Goal: Task Accomplishment & Management: Manage account settings

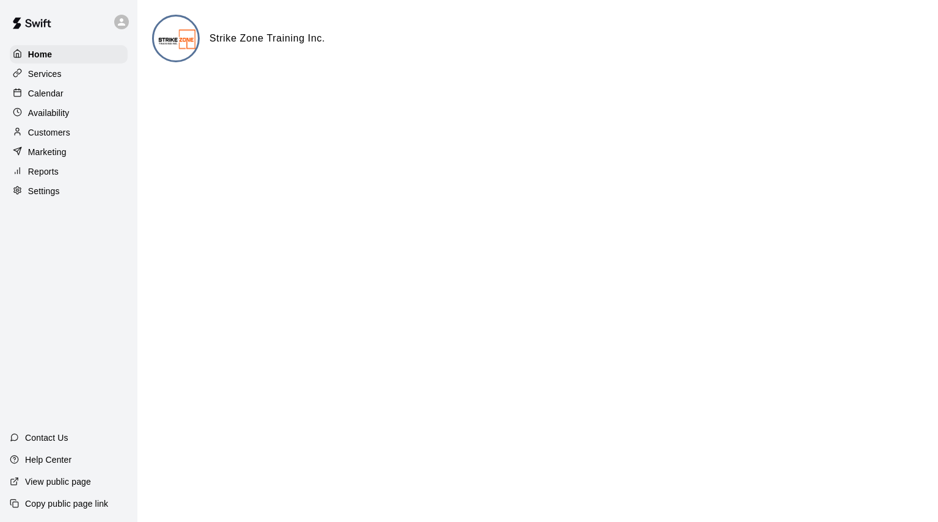
click at [51, 96] on p "Calendar" at bounding box center [45, 93] width 35 height 12
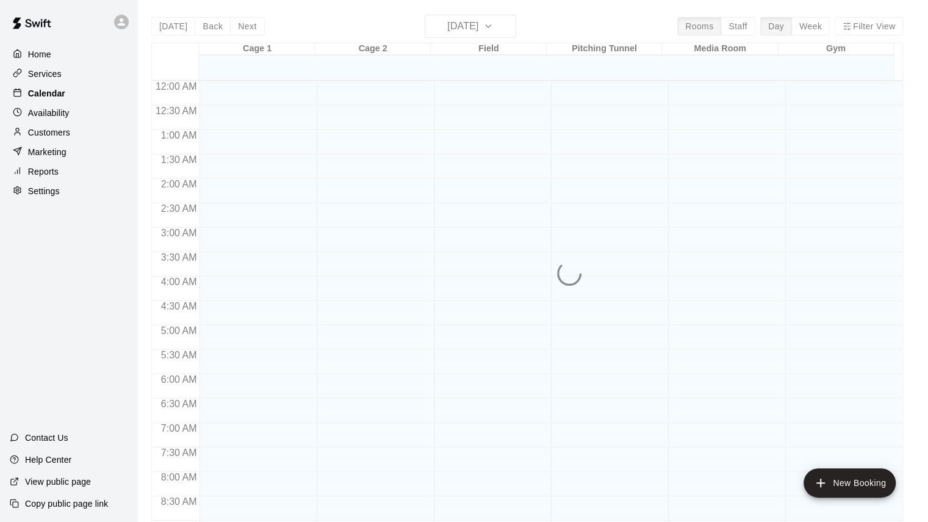
scroll to position [442, 0]
click at [812, 26] on div "[DATE] Back [DATE][DATE] Rooms Staff Day Week Filter View Cage 1 15 Wed Cage 2 …" at bounding box center [527, 276] width 752 height 522
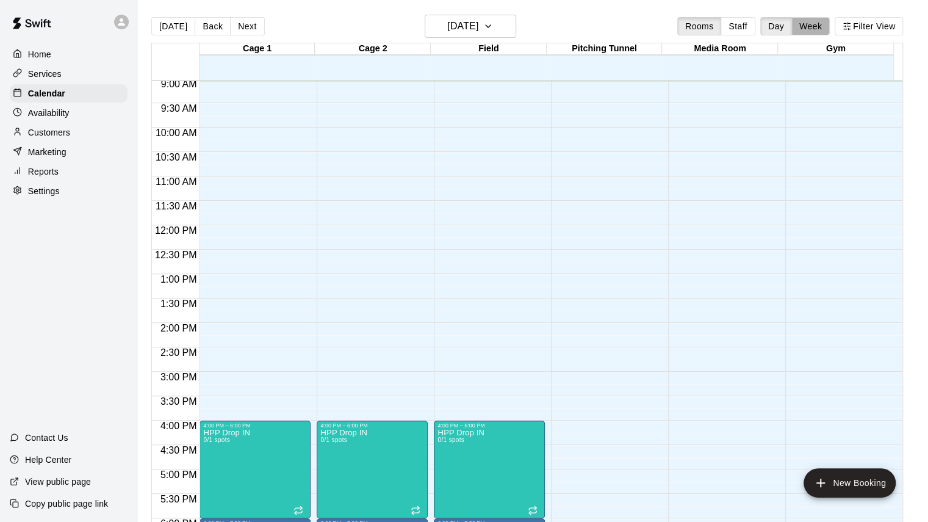
click at [812, 26] on button "Week" at bounding box center [811, 26] width 38 height 18
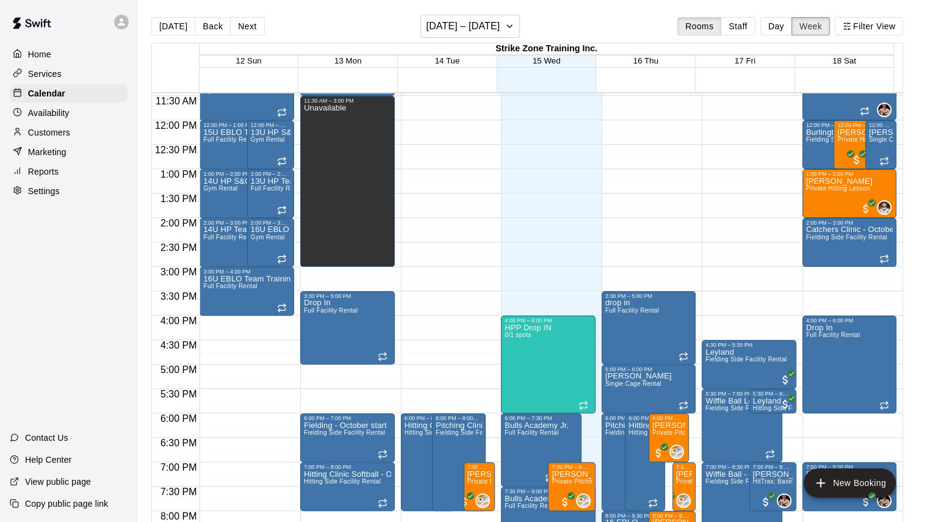
scroll to position [564, 0]
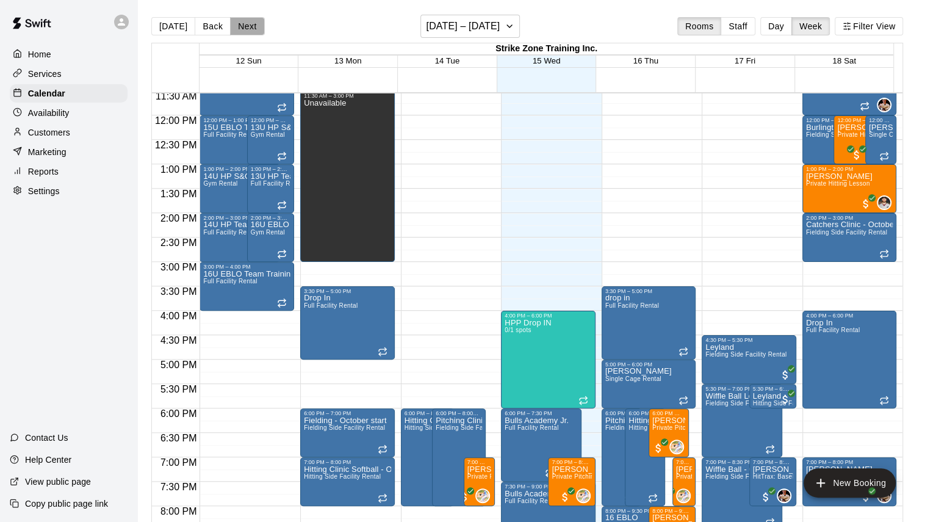
click at [249, 24] on button "Next" at bounding box center [247, 26] width 34 height 18
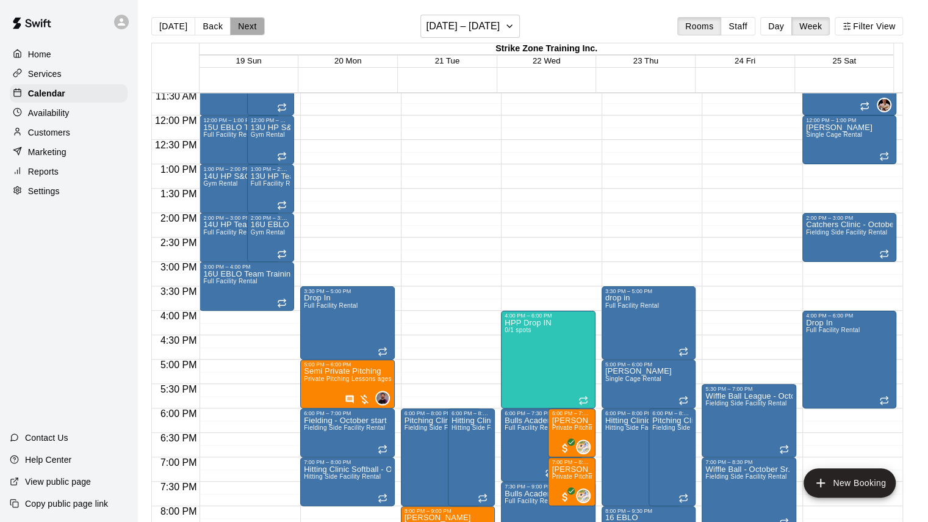
click at [247, 23] on button "Next" at bounding box center [247, 26] width 34 height 18
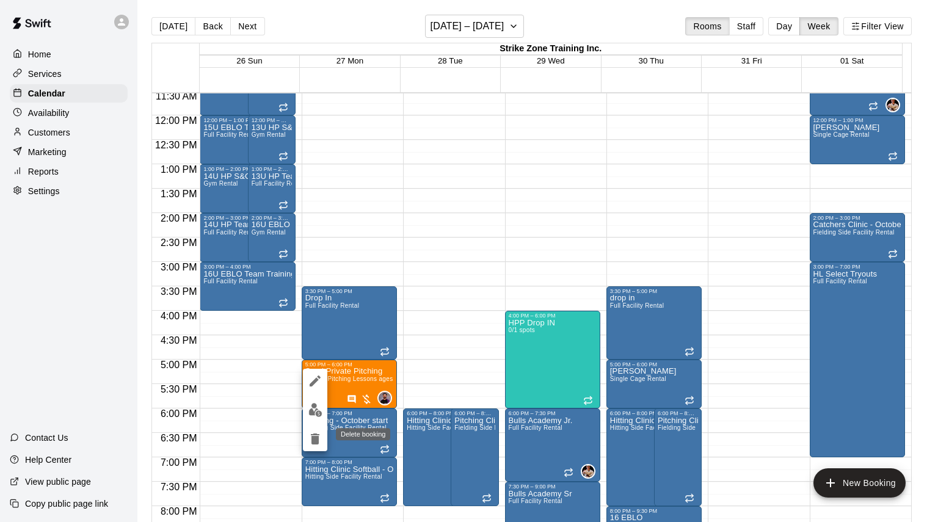
click at [314, 443] on icon "delete" at bounding box center [315, 438] width 9 height 11
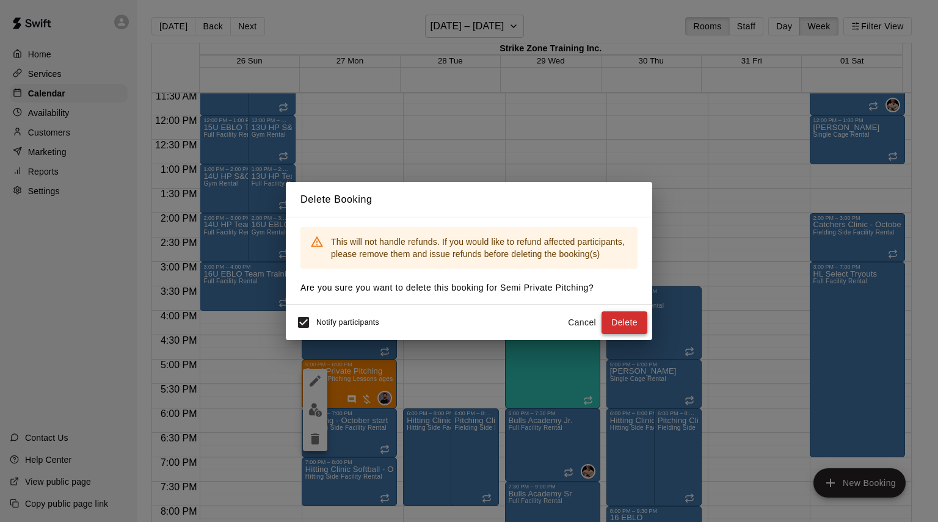
click at [618, 328] on button "Delete" at bounding box center [624, 322] width 46 height 23
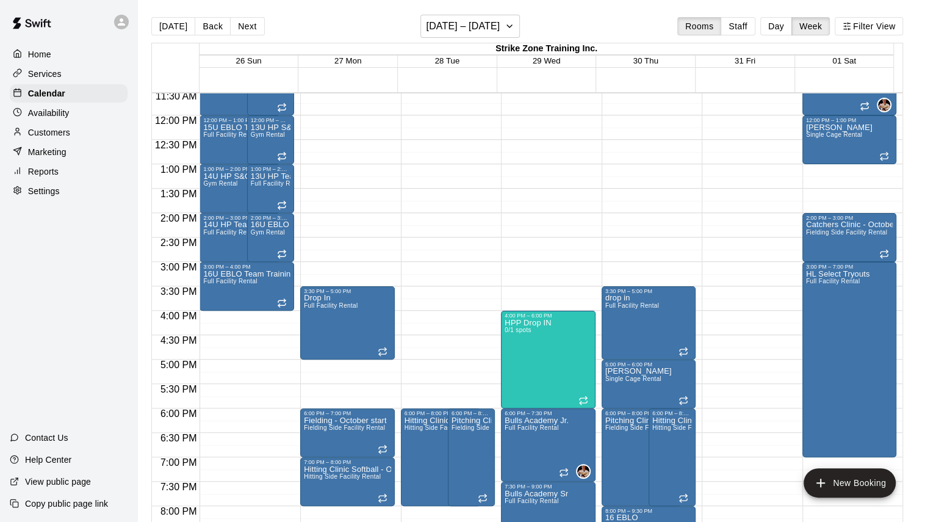
click at [252, 24] on button "Next" at bounding box center [247, 26] width 34 height 18
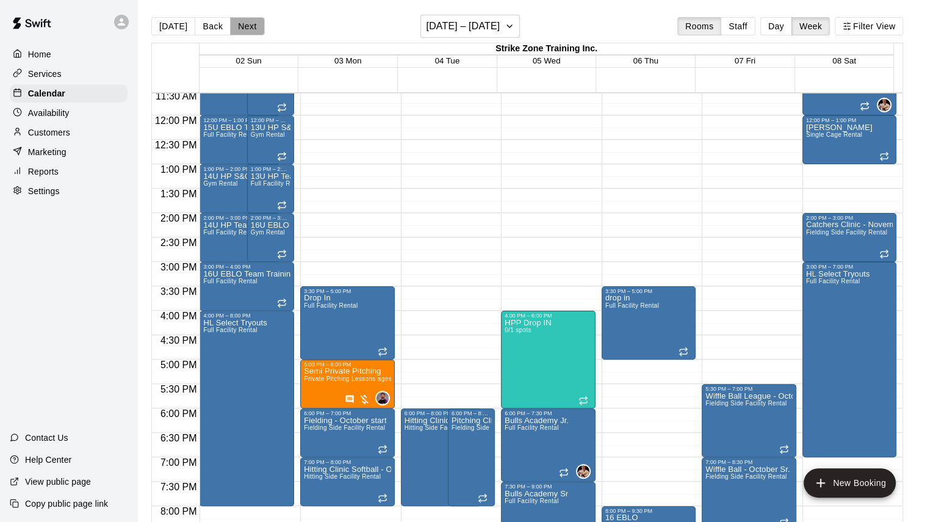
click at [251, 29] on button "Next" at bounding box center [247, 26] width 34 height 18
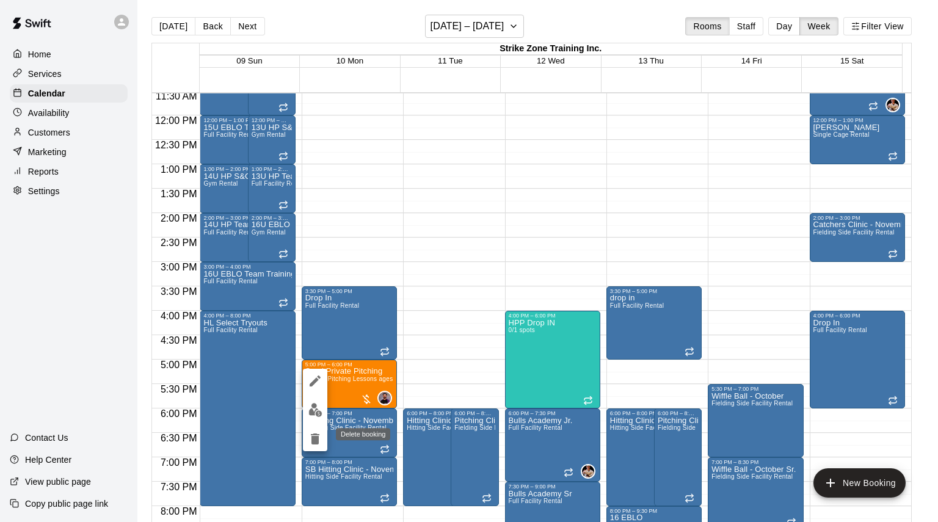
click at [313, 441] on icon "delete" at bounding box center [315, 438] width 9 height 11
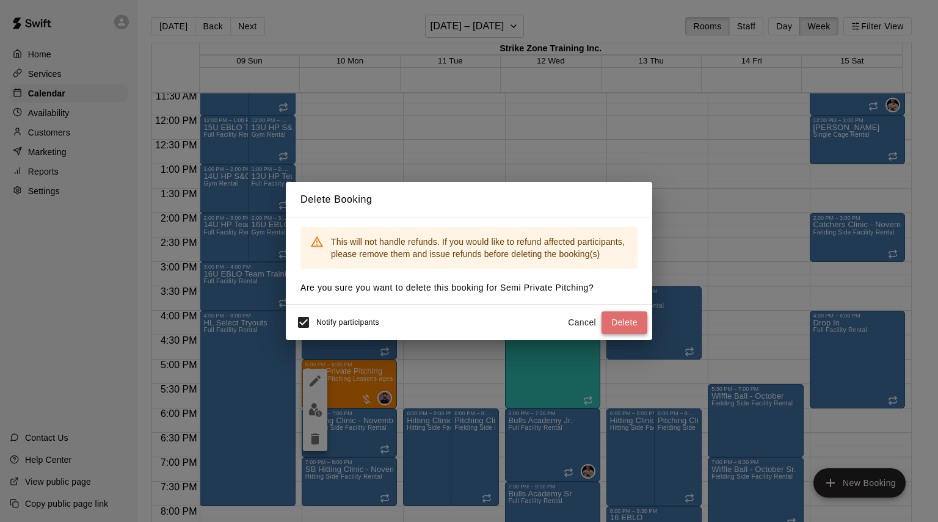
click at [620, 319] on button "Delete" at bounding box center [624, 322] width 46 height 23
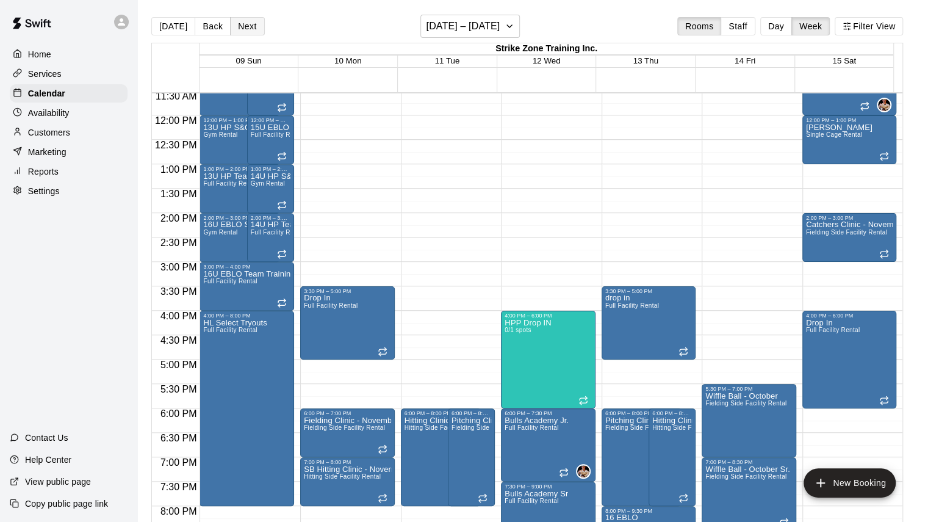
click at [241, 32] on button "Next" at bounding box center [247, 26] width 34 height 18
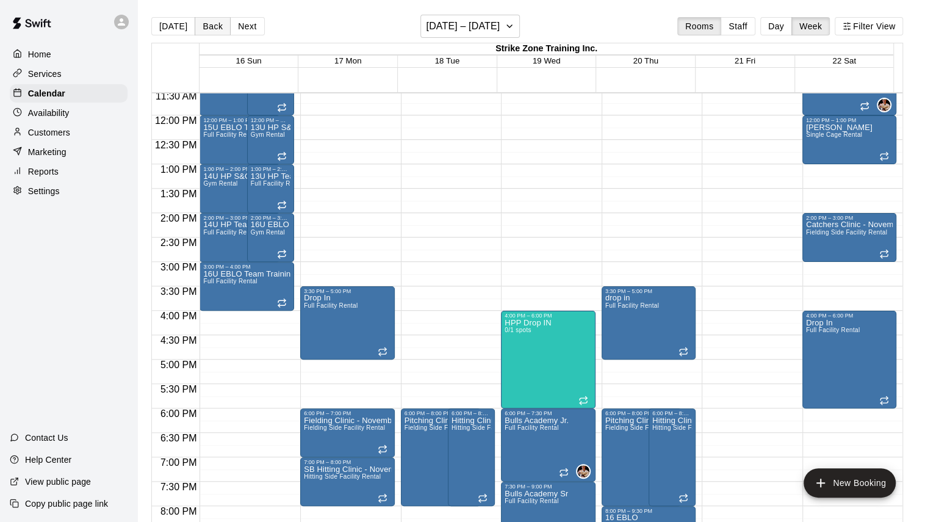
click at [215, 30] on button "Back" at bounding box center [213, 26] width 36 height 18
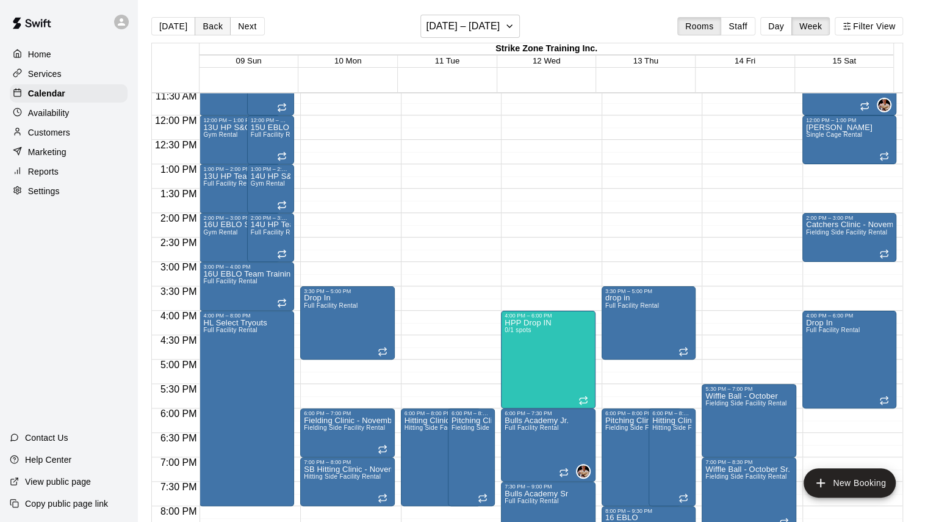
click at [203, 29] on button "Back" at bounding box center [213, 26] width 36 height 18
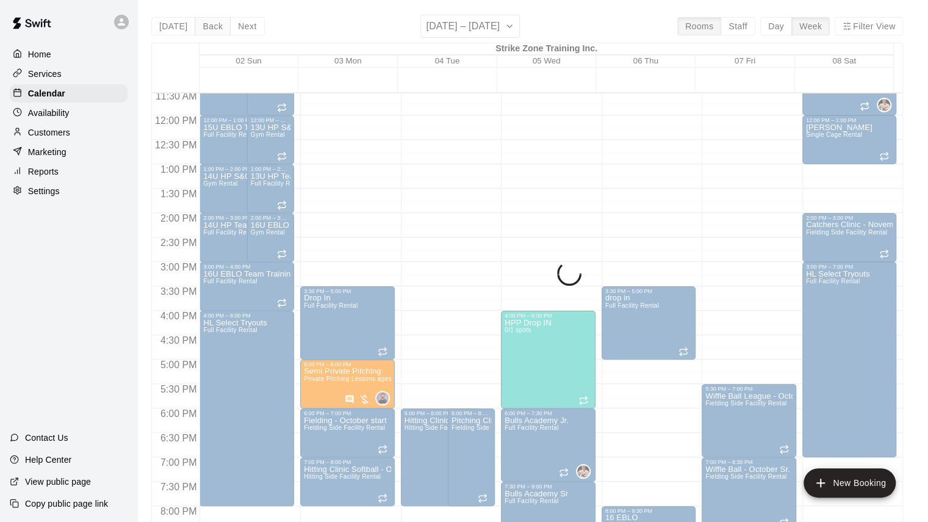
click at [203, 29] on button "Back" at bounding box center [213, 26] width 36 height 18
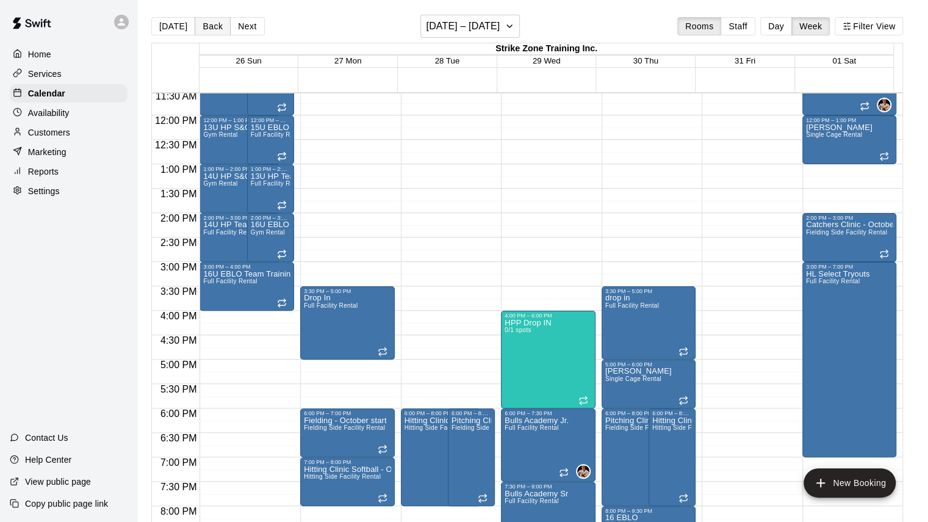
click at [203, 29] on button "Back" at bounding box center [213, 26] width 36 height 18
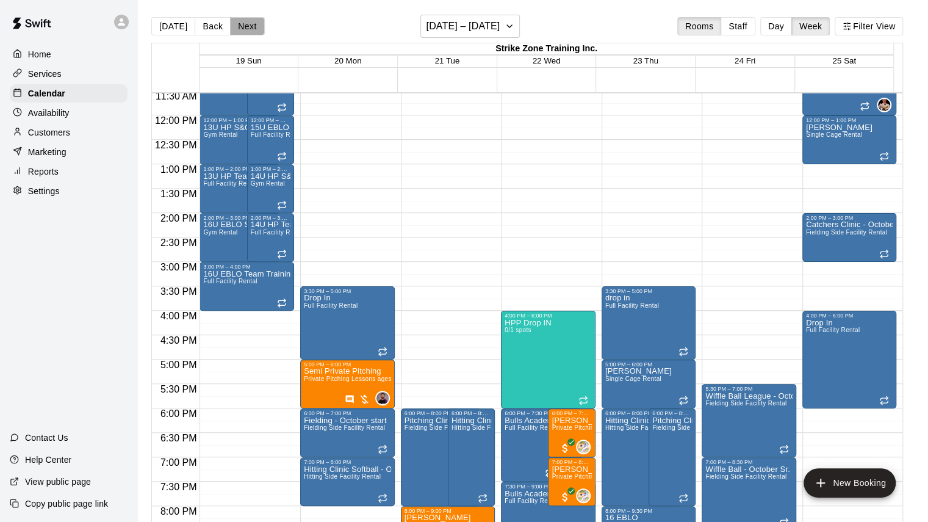
click at [234, 26] on button "Next" at bounding box center [247, 26] width 34 height 18
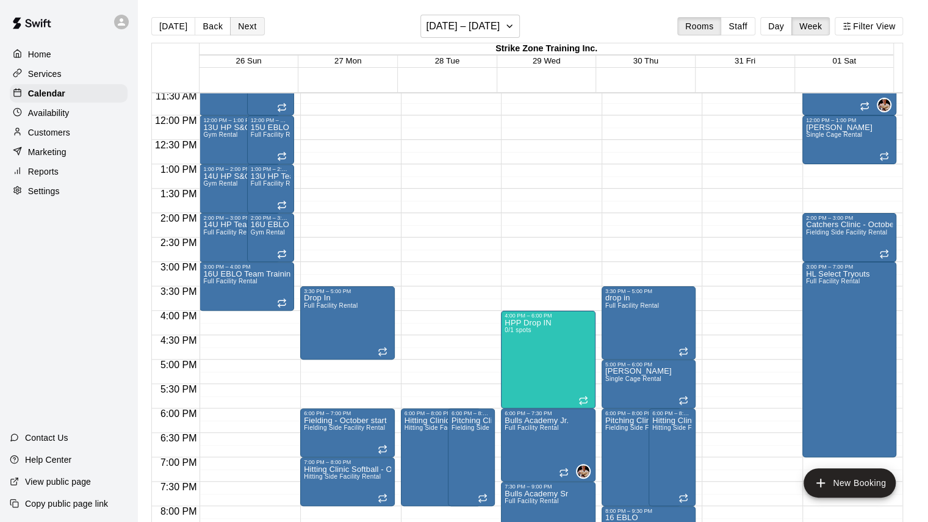
click at [234, 26] on button "Next" at bounding box center [247, 26] width 34 height 18
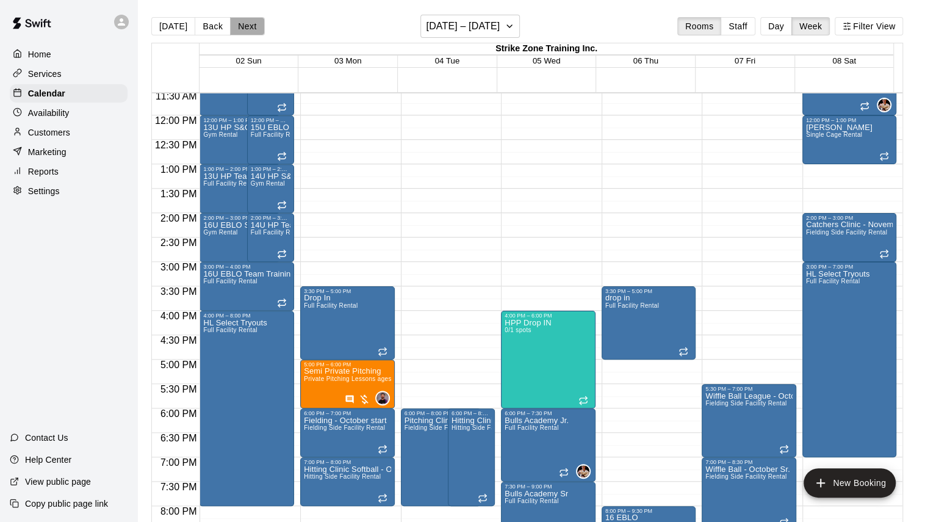
click at [234, 26] on button "Next" at bounding box center [247, 26] width 34 height 18
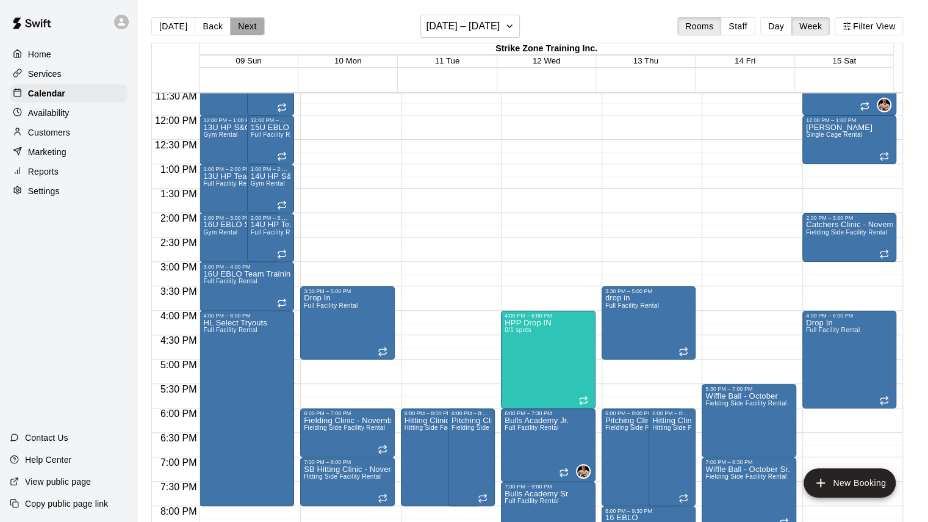
click at [234, 26] on button "Next" at bounding box center [247, 26] width 34 height 18
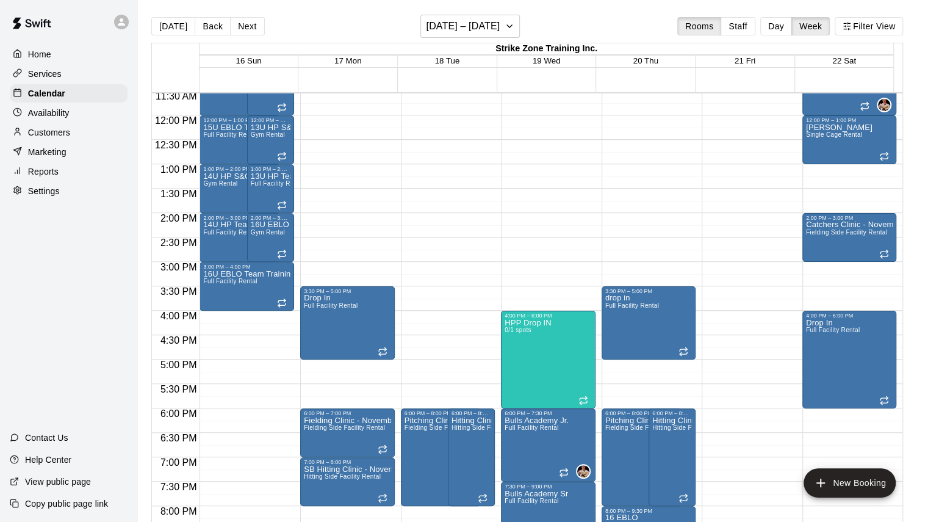
click at [57, 119] on p "Availability" at bounding box center [49, 113] width 42 height 12
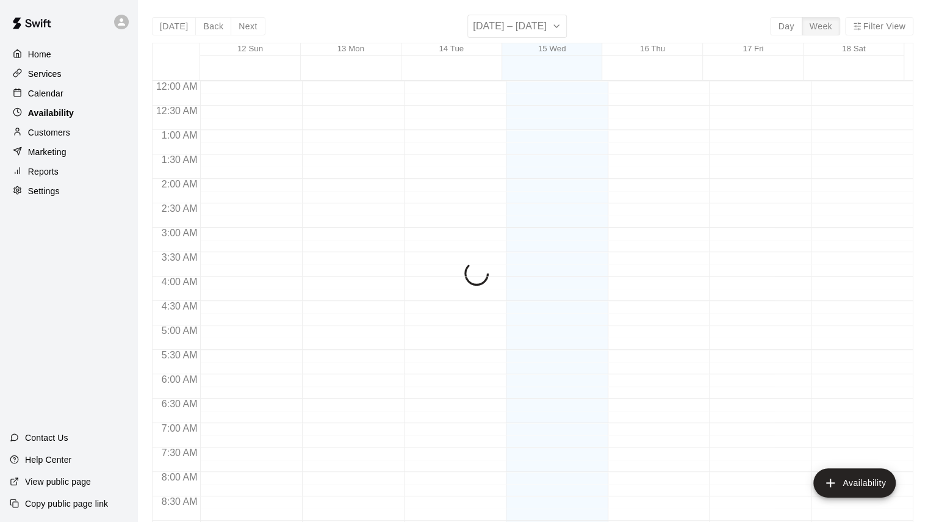
scroll to position [442, 0]
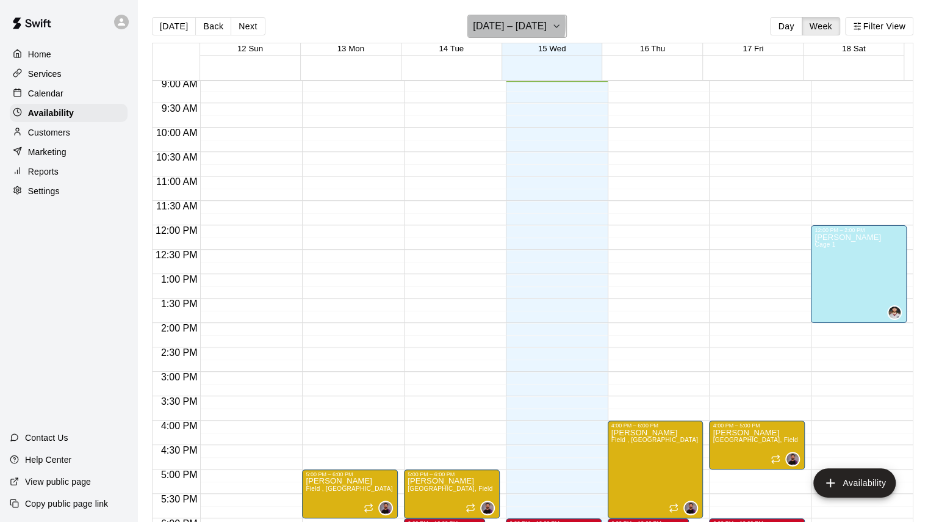
click at [490, 24] on h6 "[DATE] – [DATE]" at bounding box center [510, 26] width 74 height 17
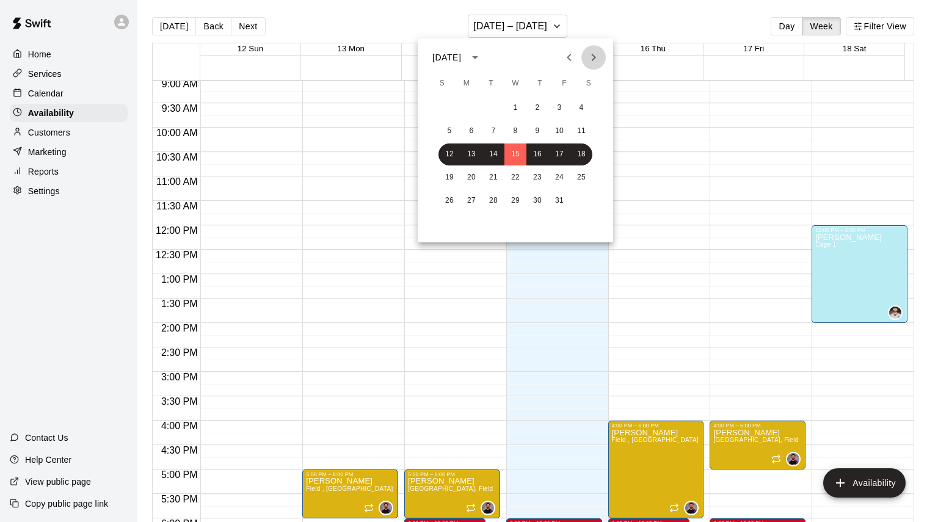
click at [590, 62] on icon "Next month" at bounding box center [593, 57] width 15 height 15
click at [476, 178] on button "17" at bounding box center [471, 178] width 22 height 22
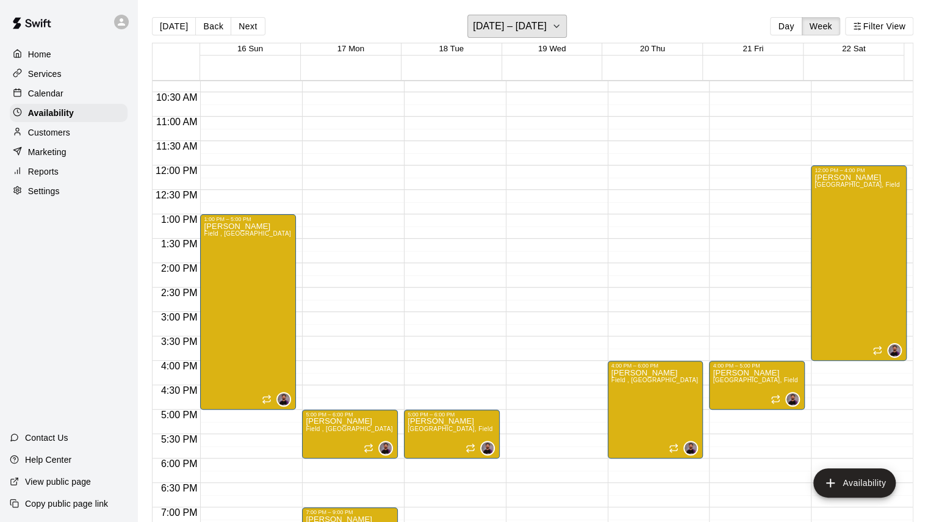
scroll to position [503, 0]
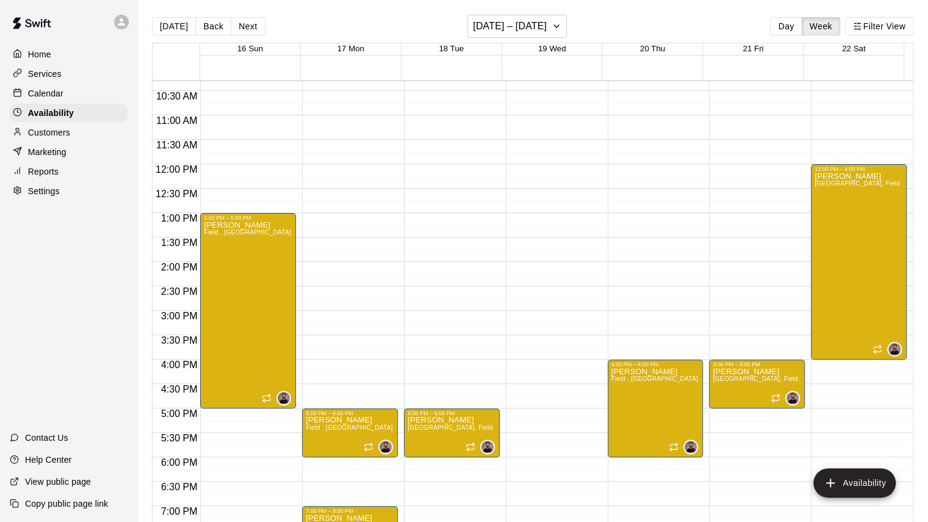
click at [66, 63] on div "Home" at bounding box center [69, 54] width 118 height 18
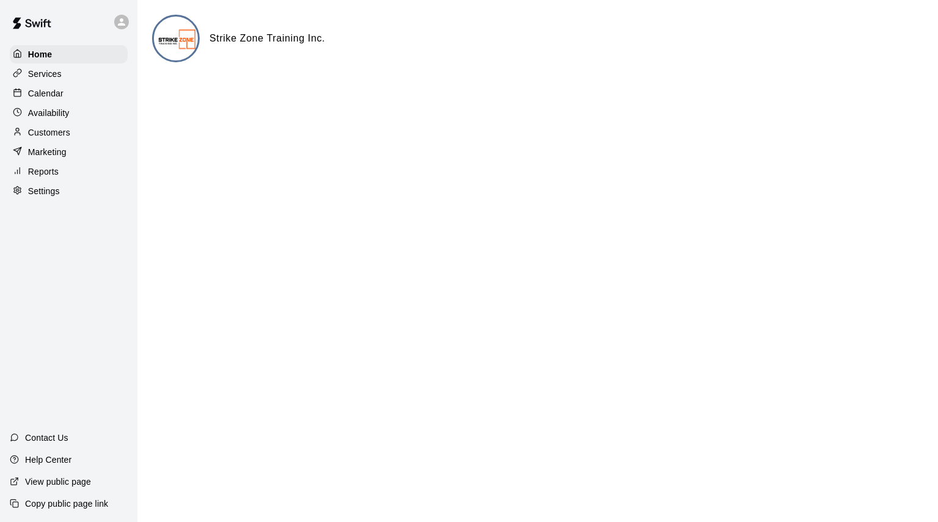
click at [29, 99] on p "Calendar" at bounding box center [45, 93] width 35 height 12
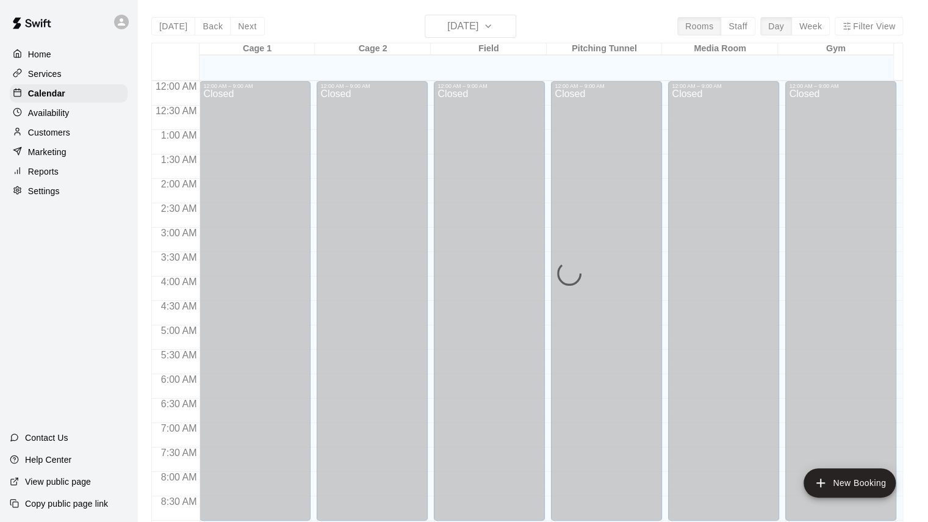
scroll to position [443, 0]
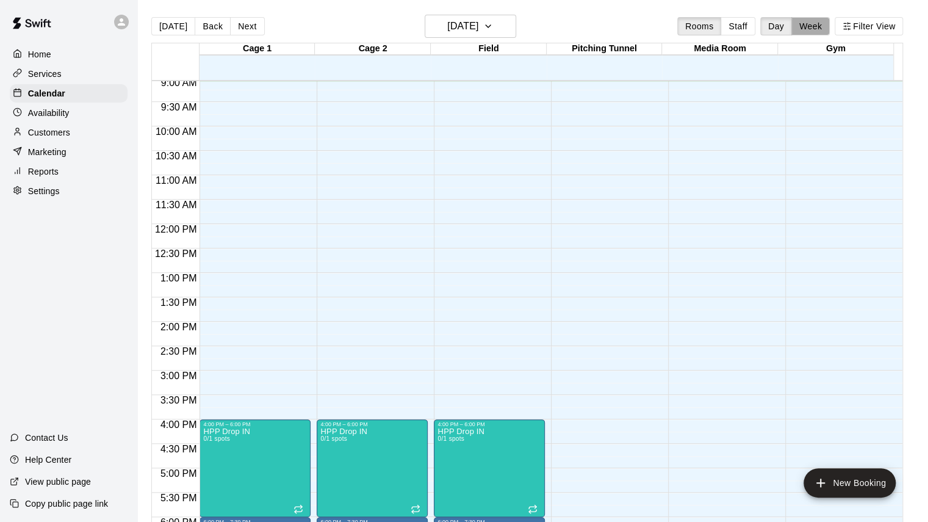
click at [830, 27] on button "Week" at bounding box center [811, 26] width 38 height 18
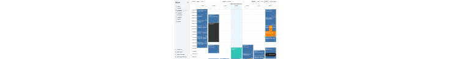
scroll to position [20, 0]
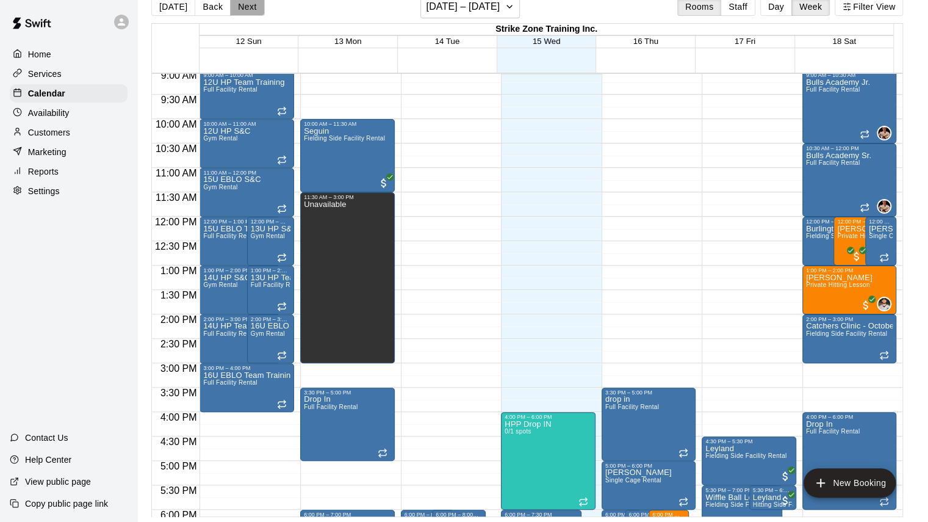
click at [230, 7] on button "Next" at bounding box center [247, 7] width 34 height 18
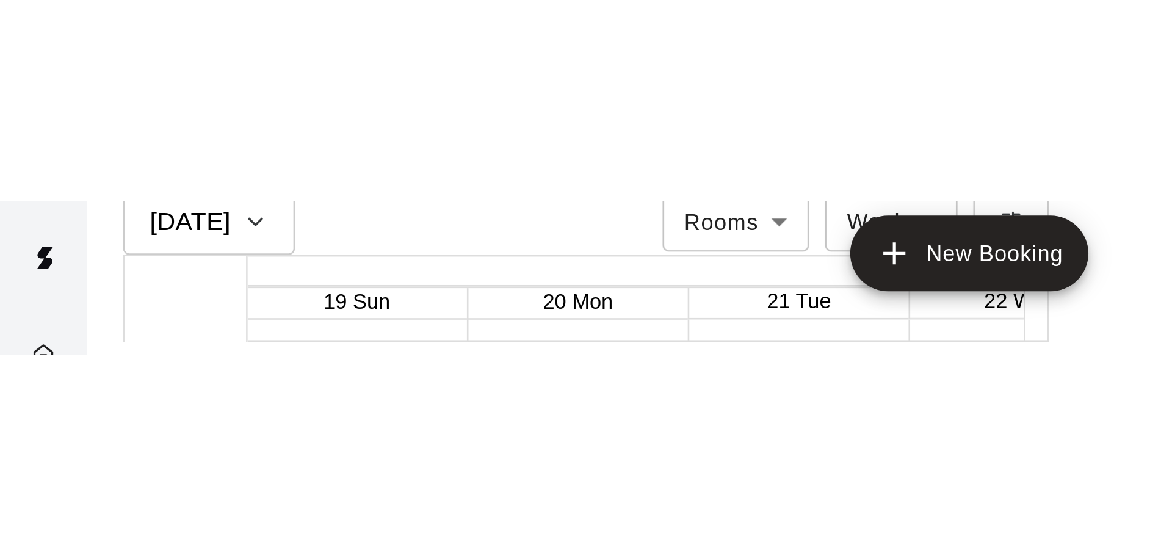
scroll to position [443, 0]
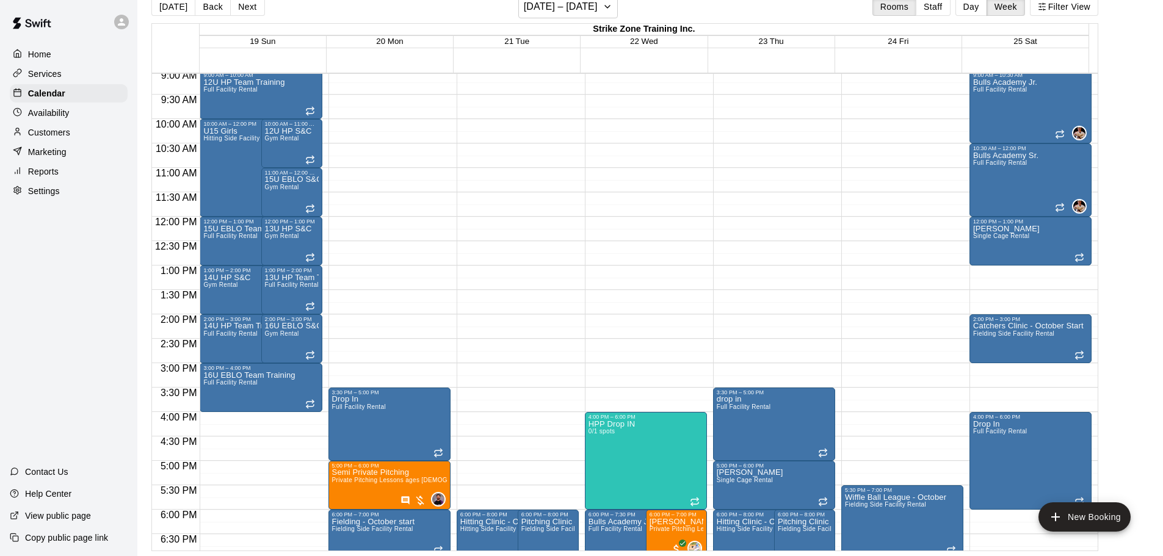
click at [557, 20] on div "[DATE] Back Next [DATE] – [DATE] Rooms Staff Day Week Filter View" at bounding box center [624, 9] width 947 height 28
click at [555, 10] on h6 "[DATE] – [DATE]" at bounding box center [561, 6] width 74 height 17
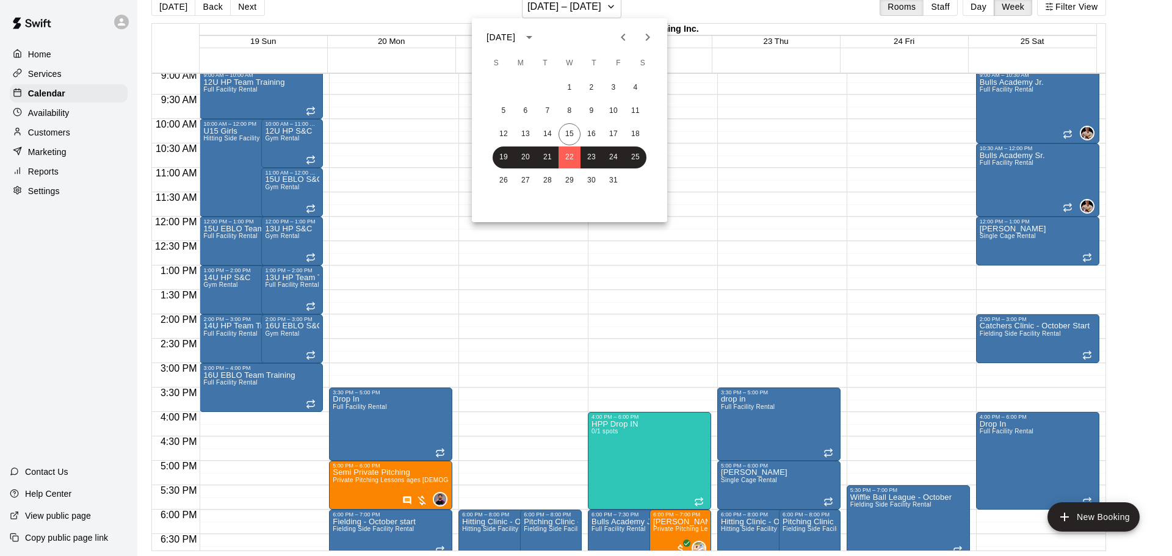
click at [642, 41] on icon "Next month" at bounding box center [647, 37] width 15 height 15
click at [624, 37] on icon "Previous month" at bounding box center [623, 37] width 15 height 15
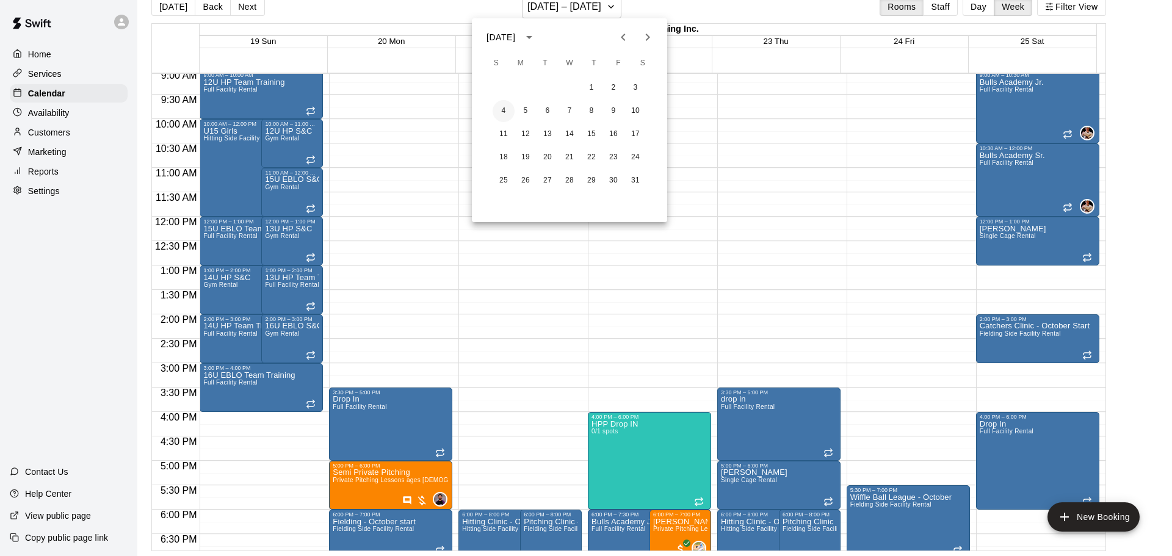
click at [493, 111] on button "4" at bounding box center [504, 111] width 22 height 22
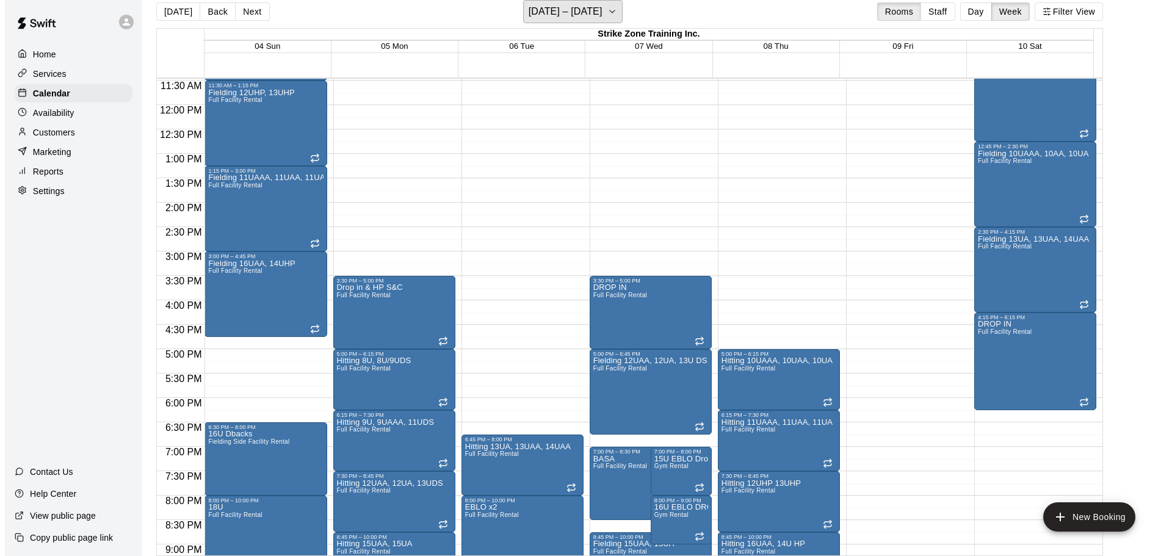
scroll to position [626, 0]
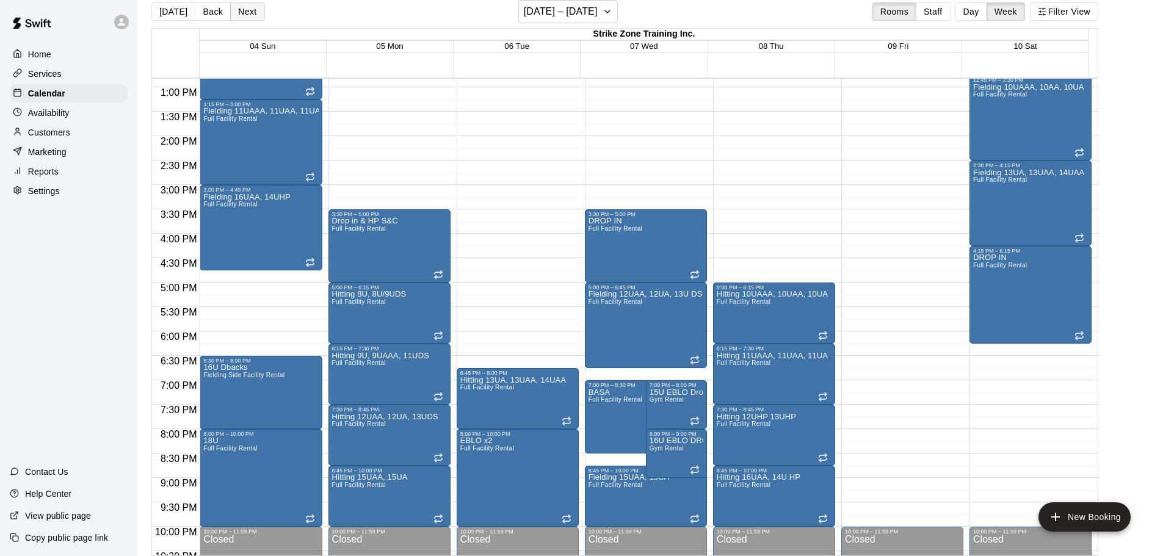
click at [251, 9] on button "Next" at bounding box center [247, 11] width 34 height 18
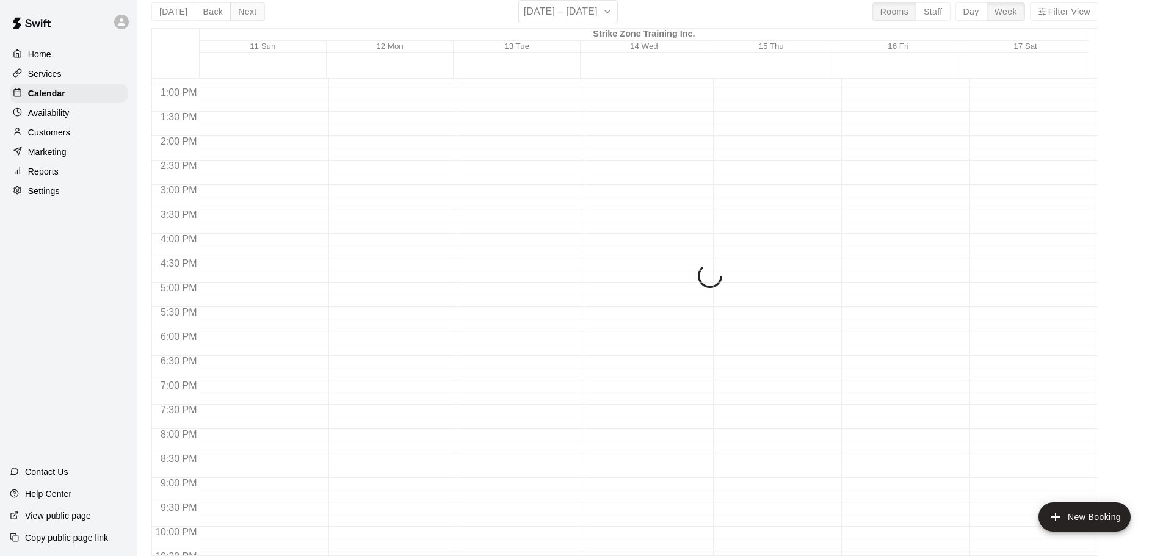
click at [251, 9] on div "[DATE] Back Next [DATE] – [DATE] Rooms Staff Day Week Filter View Strike Zone T…" at bounding box center [624, 278] width 947 height 556
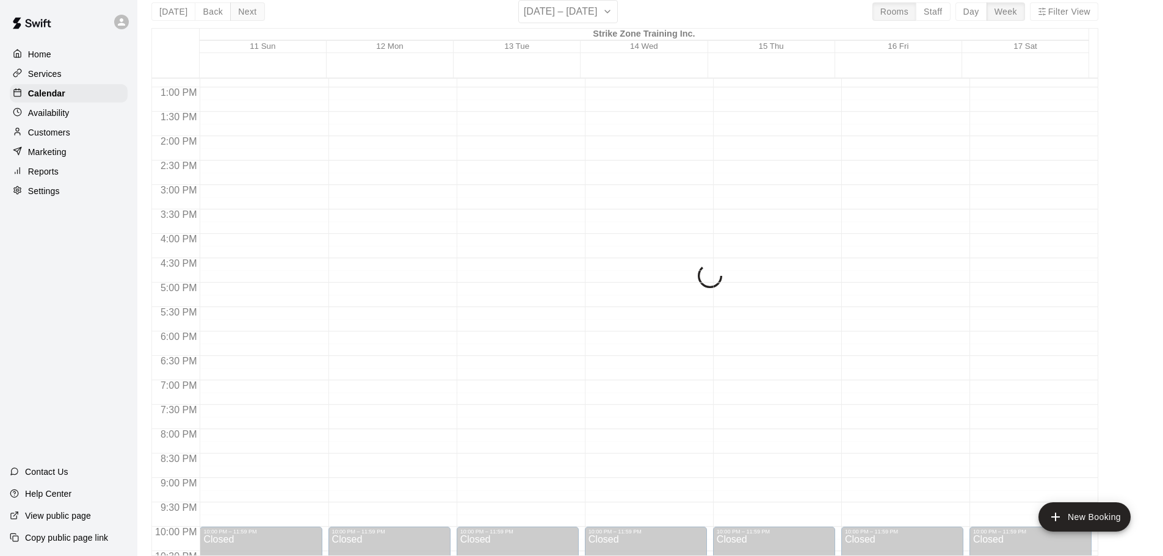
click at [251, 9] on button "Next" at bounding box center [247, 11] width 34 height 18
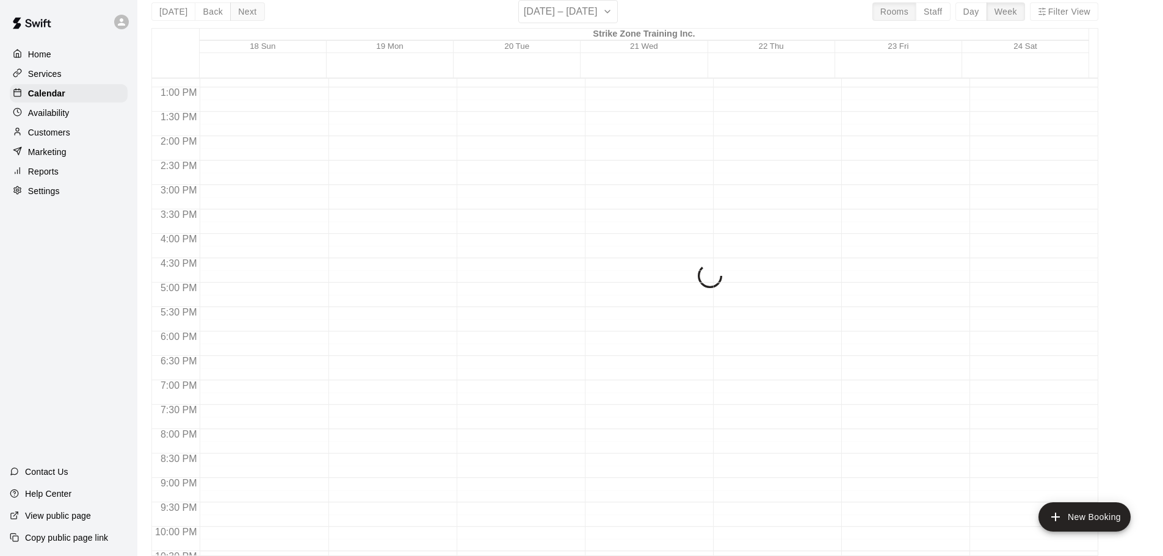
click at [251, 9] on div "[DATE] Back Next [DATE] – [DATE] Rooms Staff Day Week Filter View Strike Zone T…" at bounding box center [624, 278] width 947 height 556
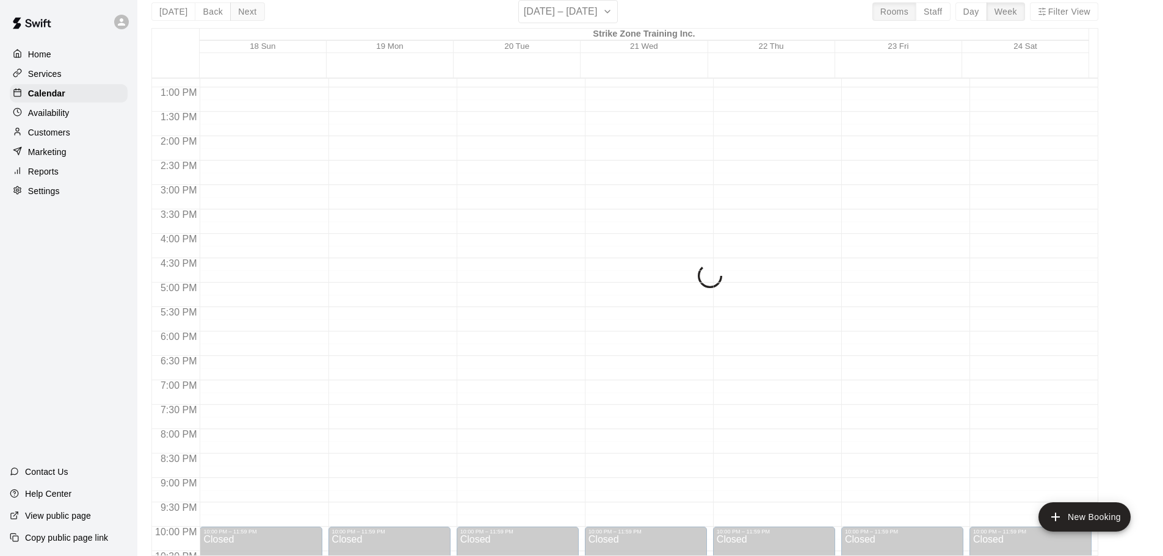
click at [251, 9] on div "[DATE] Back Next [DATE] – [DATE] Rooms Staff Day Week Filter View Strike Zone T…" at bounding box center [624, 278] width 947 height 556
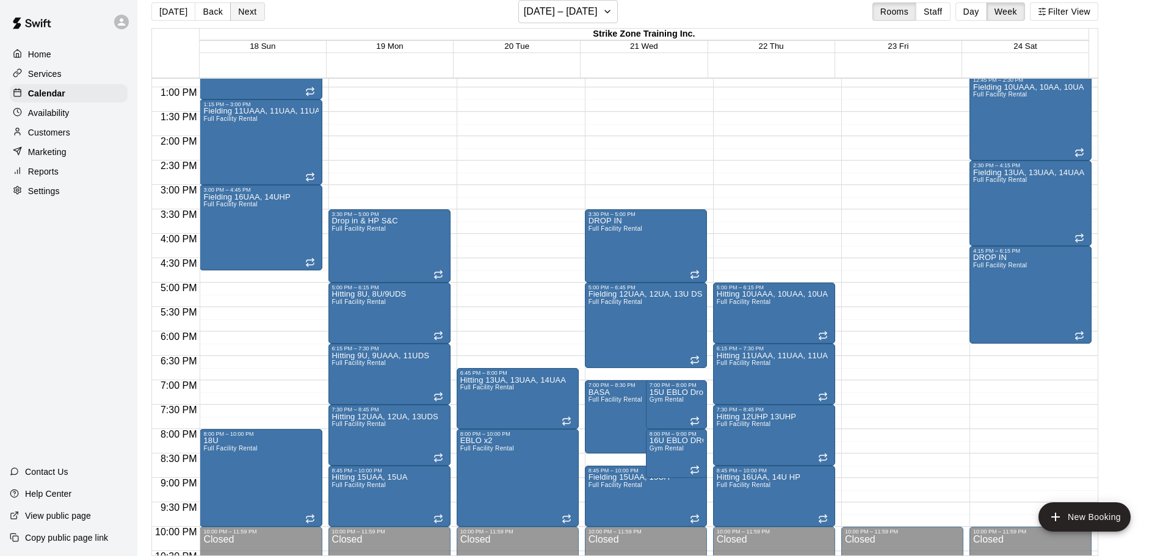
click at [251, 9] on button "Next" at bounding box center [247, 11] width 34 height 18
click at [203, 9] on button "Back" at bounding box center [213, 11] width 36 height 18
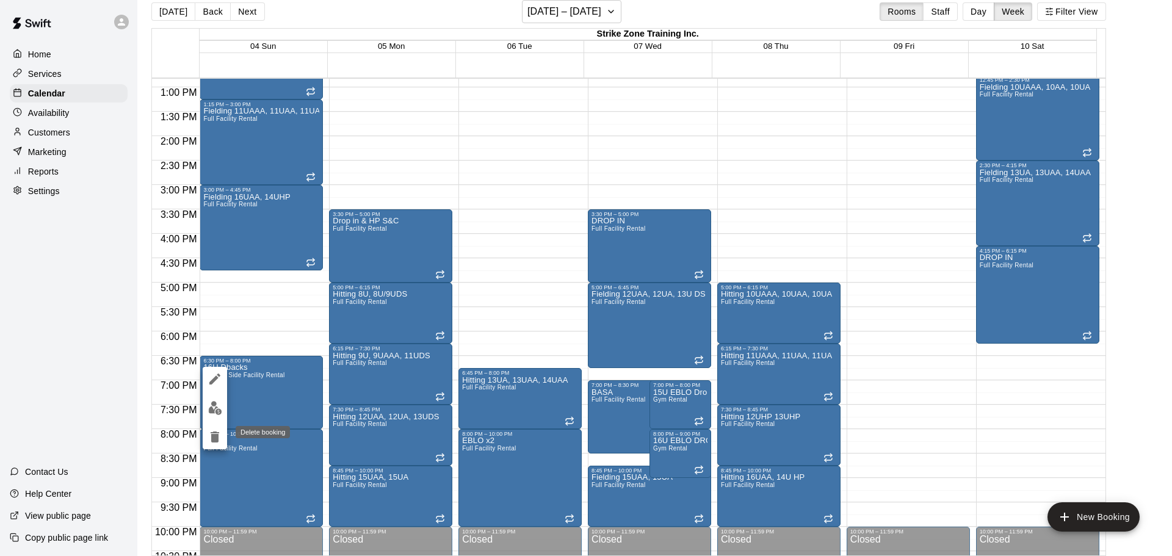
click at [220, 438] on icon "delete" at bounding box center [215, 437] width 15 height 15
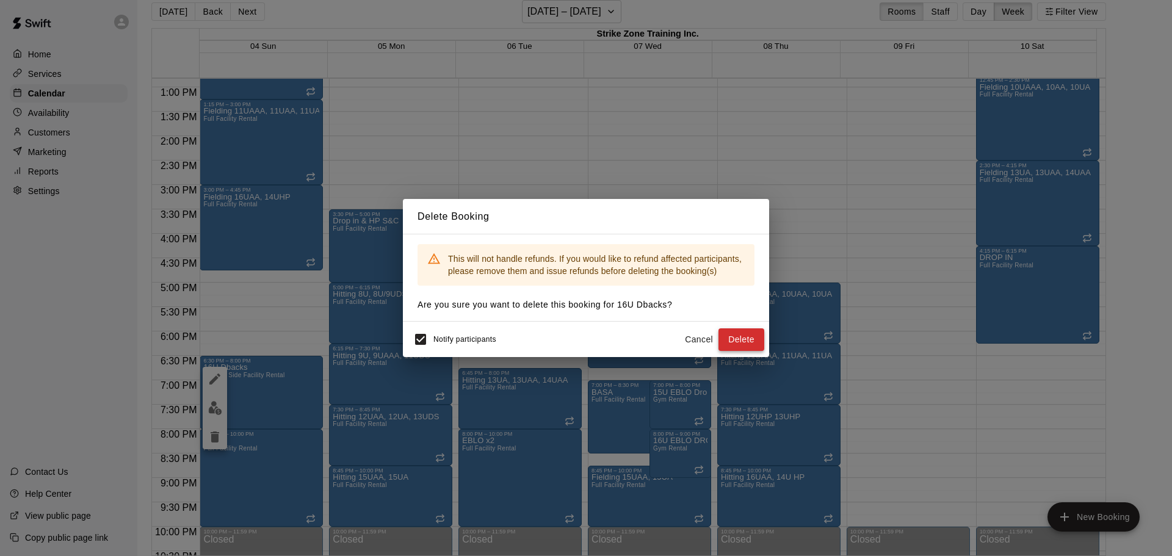
click at [739, 337] on button "Delete" at bounding box center [741, 339] width 46 height 23
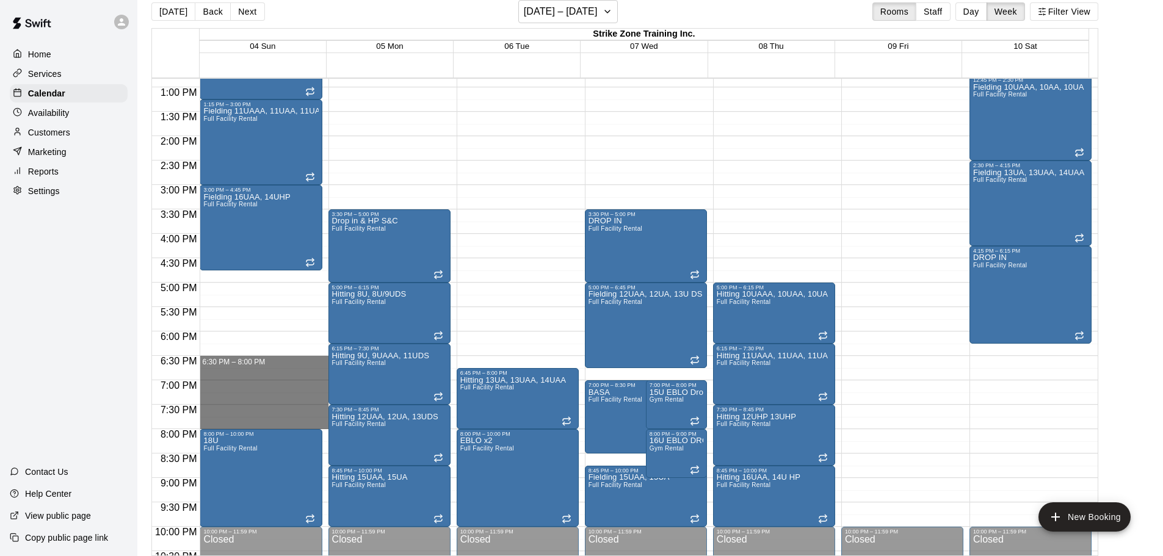
drag, startPoint x: 247, startPoint y: 363, endPoint x: 237, endPoint y: 423, distance: 61.1
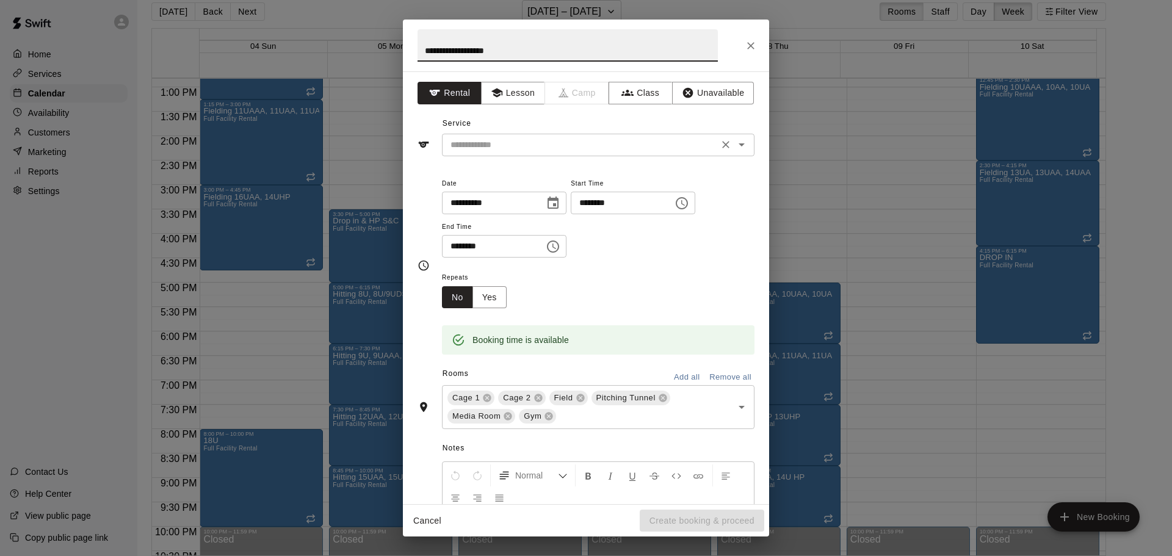
type input "**********"
click at [475, 148] on input "text" at bounding box center [580, 144] width 269 height 15
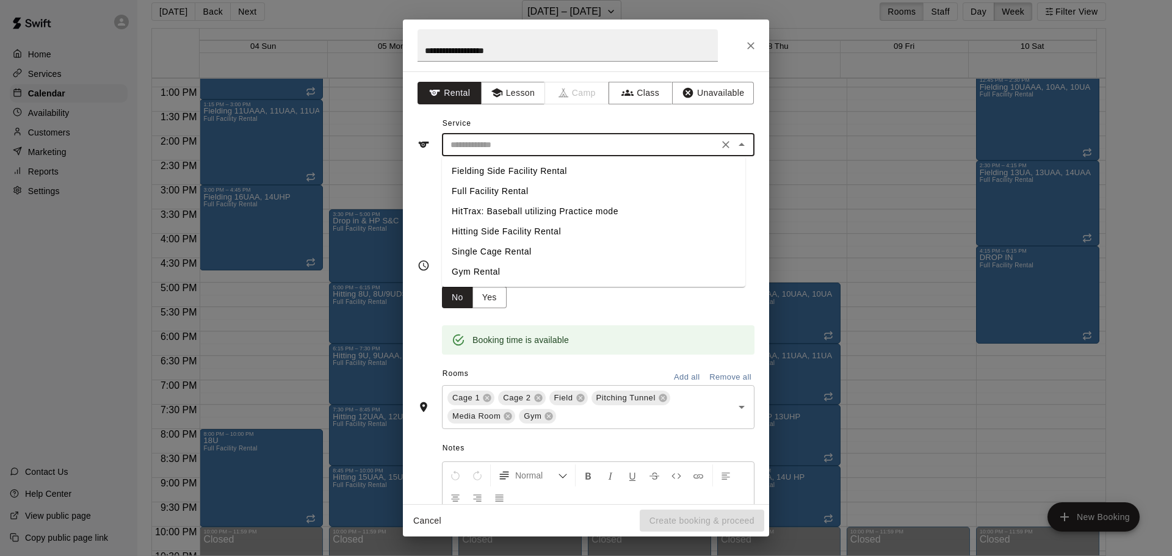
click at [505, 165] on li "Fielding Side Facility Rental" at bounding box center [593, 171] width 303 height 20
type input "**********"
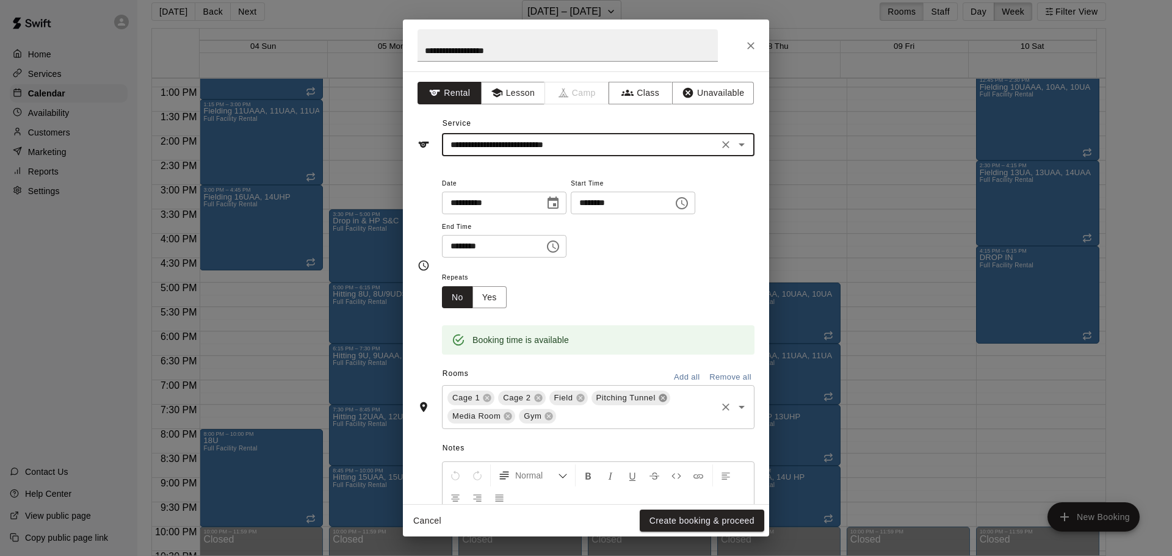
click at [665, 397] on icon at bounding box center [663, 398] width 8 height 8
click at [695, 396] on icon at bounding box center [693, 398] width 8 height 8
click at [651, 397] on icon at bounding box center [652, 398] width 10 height 10
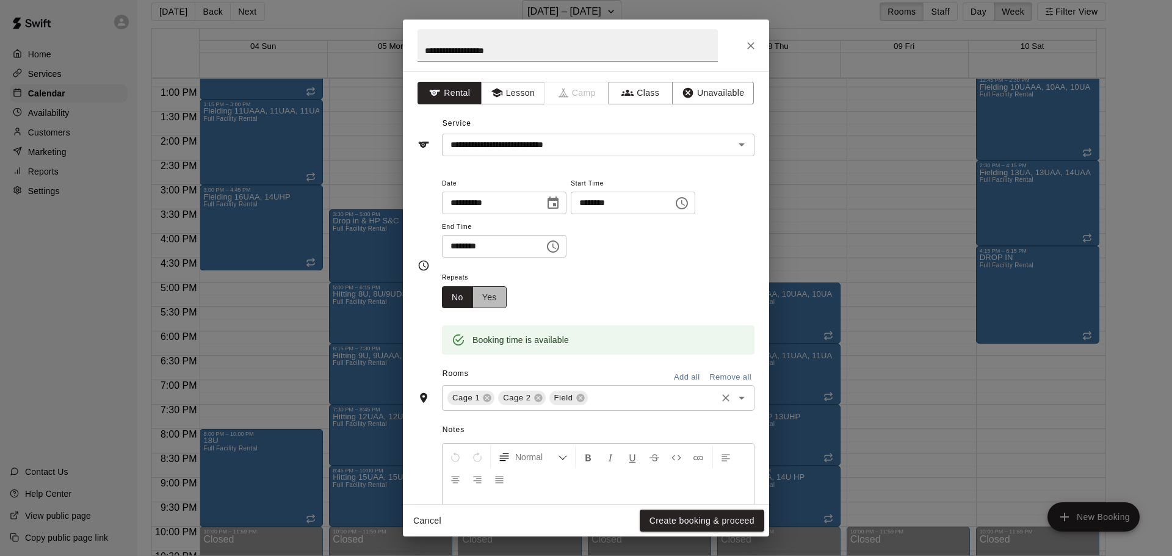
click at [489, 301] on button "Yes" at bounding box center [489, 297] width 34 height 23
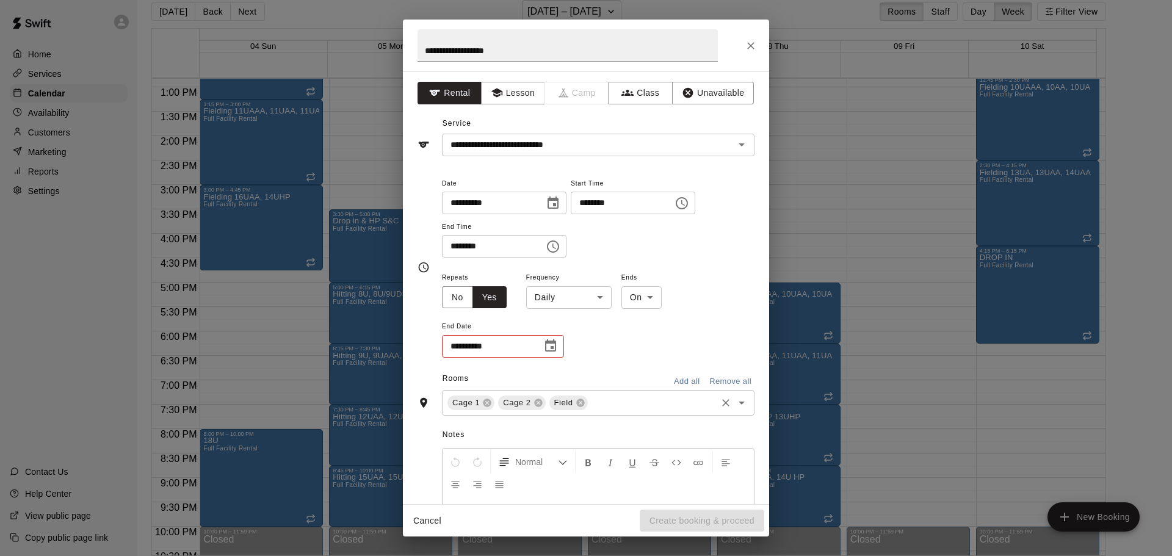
click at [566, 306] on body "Home Services Calendar Availability Customers Marketing Reports Settings Contac…" at bounding box center [586, 273] width 1172 height 576
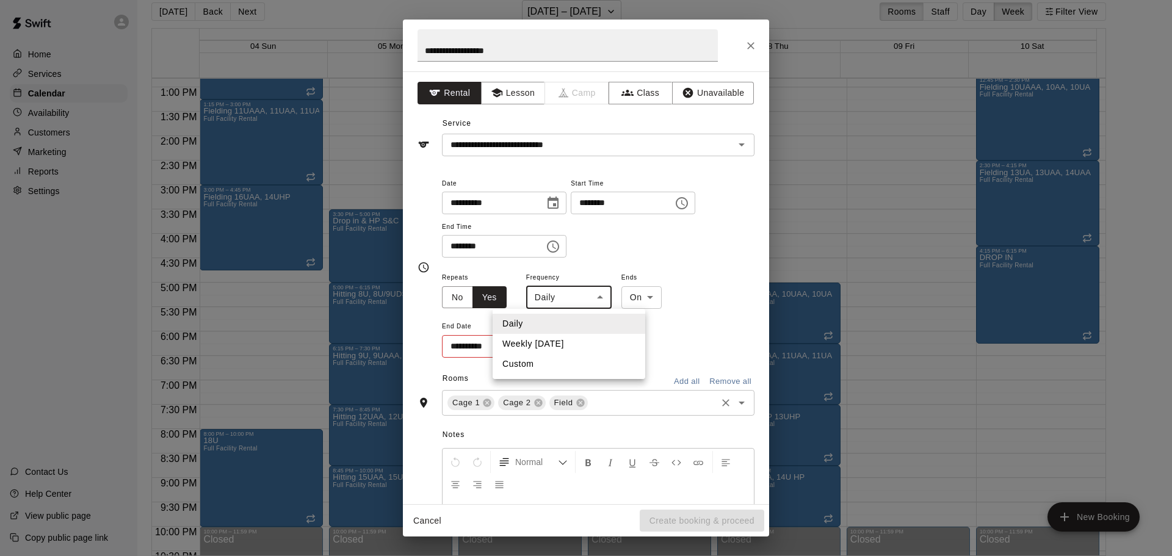
click at [565, 344] on li "Weekly [DATE]" at bounding box center [569, 344] width 153 height 20
type input "******"
click at [556, 341] on icon "Choose date" at bounding box center [550, 346] width 15 height 15
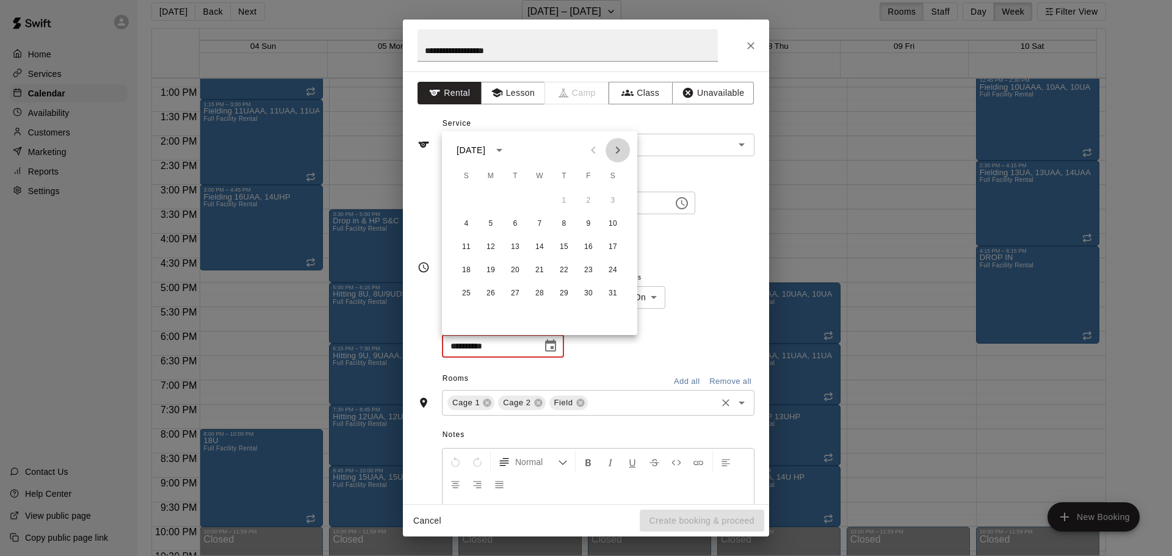
click at [620, 153] on icon "Next month" at bounding box center [617, 150] width 15 height 15
click at [461, 288] on button "26" at bounding box center [466, 294] width 22 height 22
type input "**********"
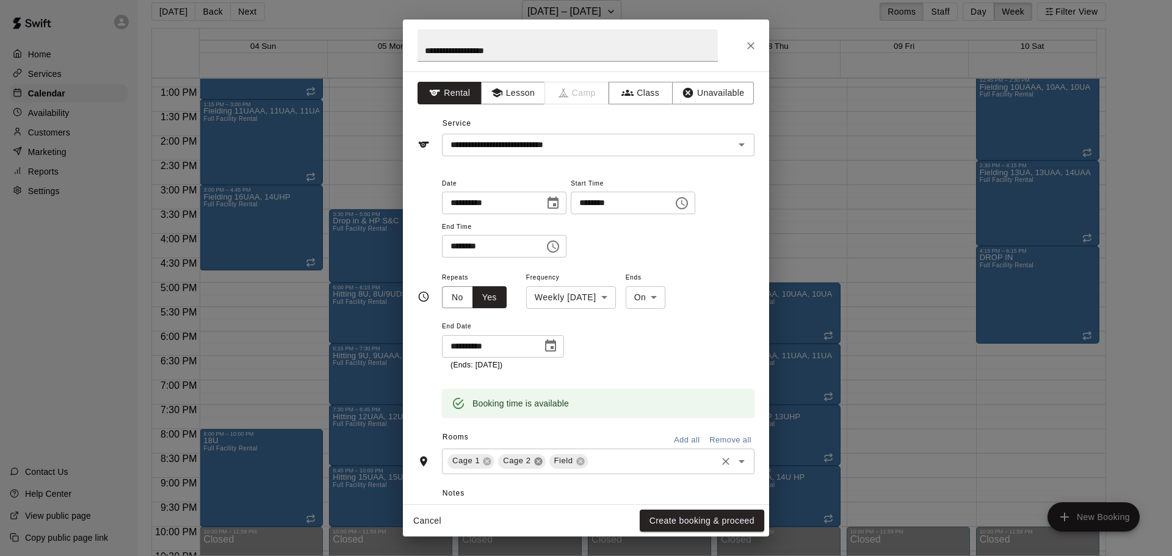
click at [541, 461] on icon at bounding box center [538, 461] width 8 height 8
click at [488, 458] on icon at bounding box center [487, 461] width 8 height 8
click at [666, 517] on button "Create booking & proceed" at bounding box center [702, 521] width 125 height 23
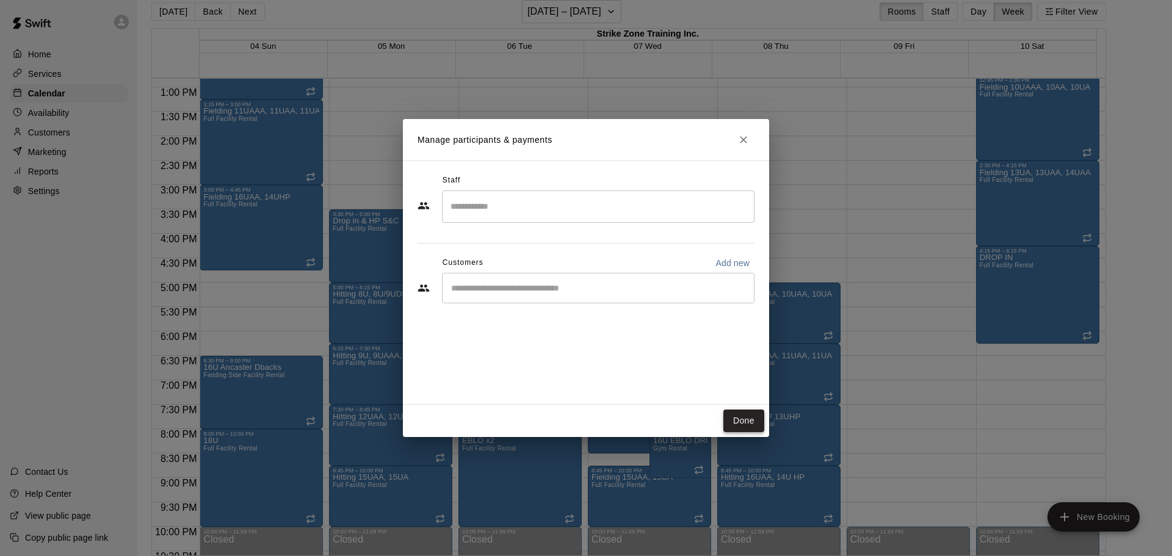
click at [744, 419] on button "Done" at bounding box center [743, 421] width 41 height 23
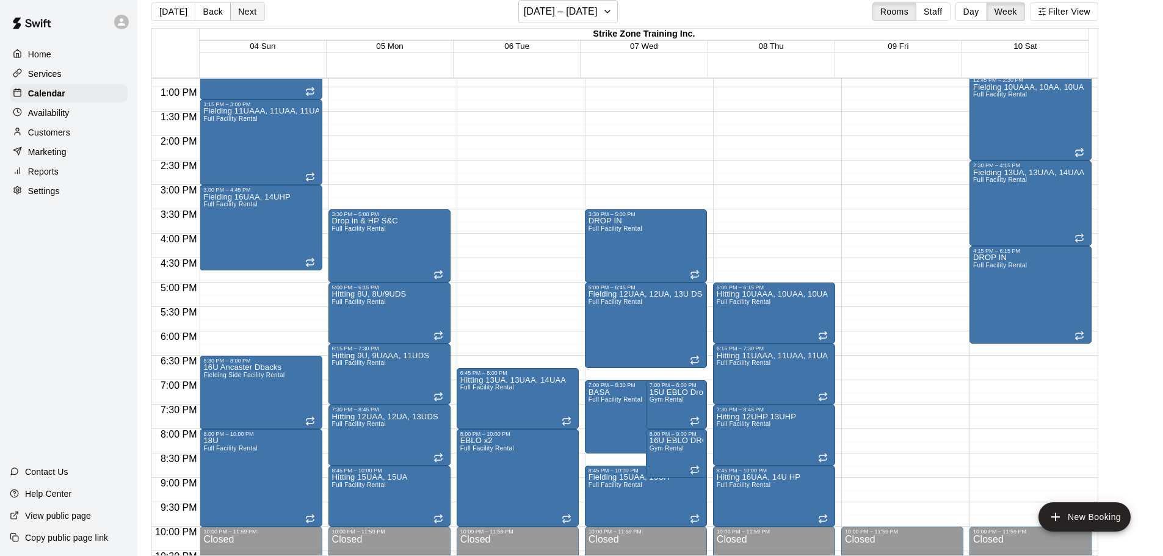
click at [247, 20] on button "Next" at bounding box center [247, 11] width 34 height 18
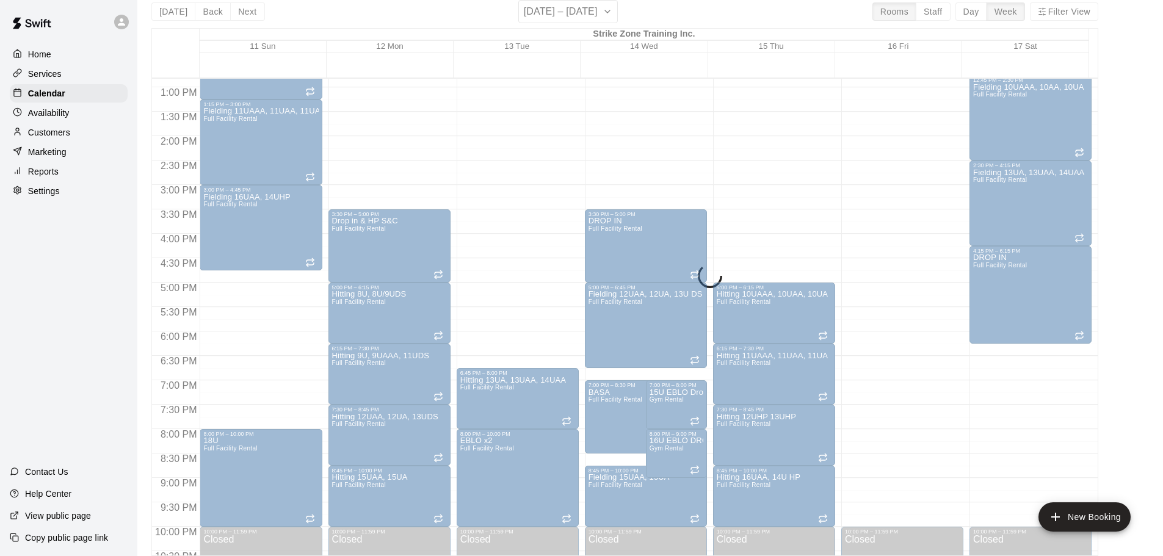
click at [247, 19] on div "[DATE] Back Next [DATE] – [DATE] Rooms Staff Day Week Filter View Strike Zone T…" at bounding box center [624, 278] width 947 height 556
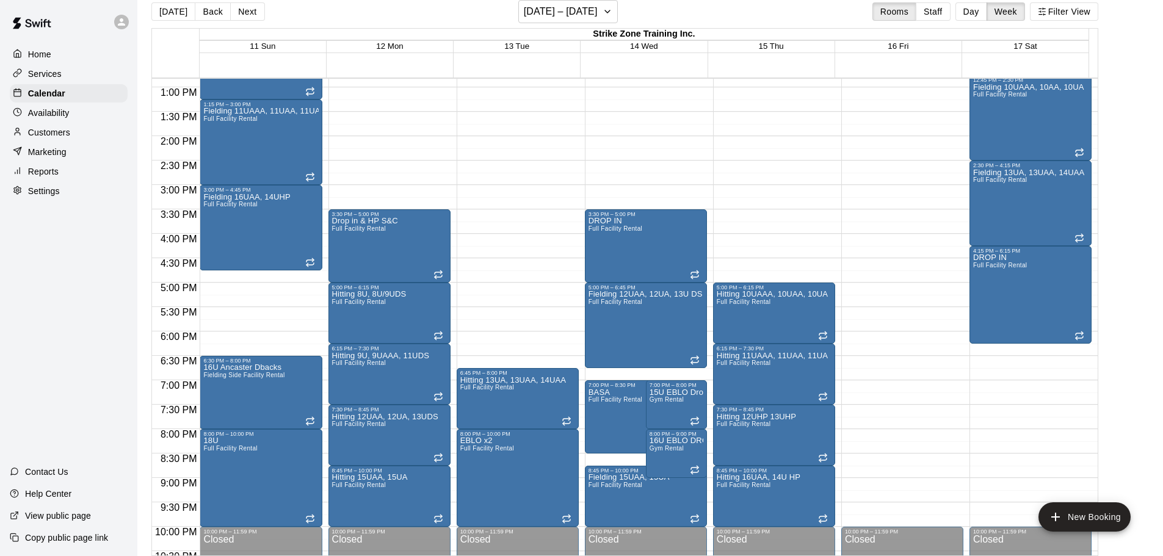
click at [247, 19] on button "Next" at bounding box center [247, 11] width 34 height 18
click at [247, 15] on button "Next" at bounding box center [247, 11] width 34 height 18
click at [265, 378] on span "Fielding Side Facility Rental" at bounding box center [243, 375] width 81 height 7
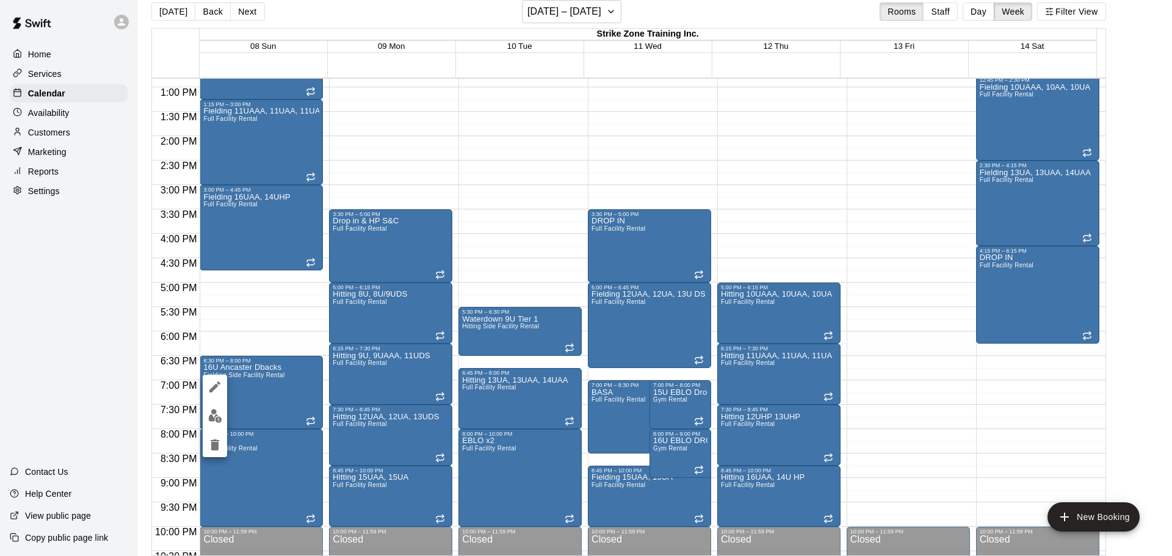
click at [208, 446] on icon "delete" at bounding box center [215, 445] width 15 height 15
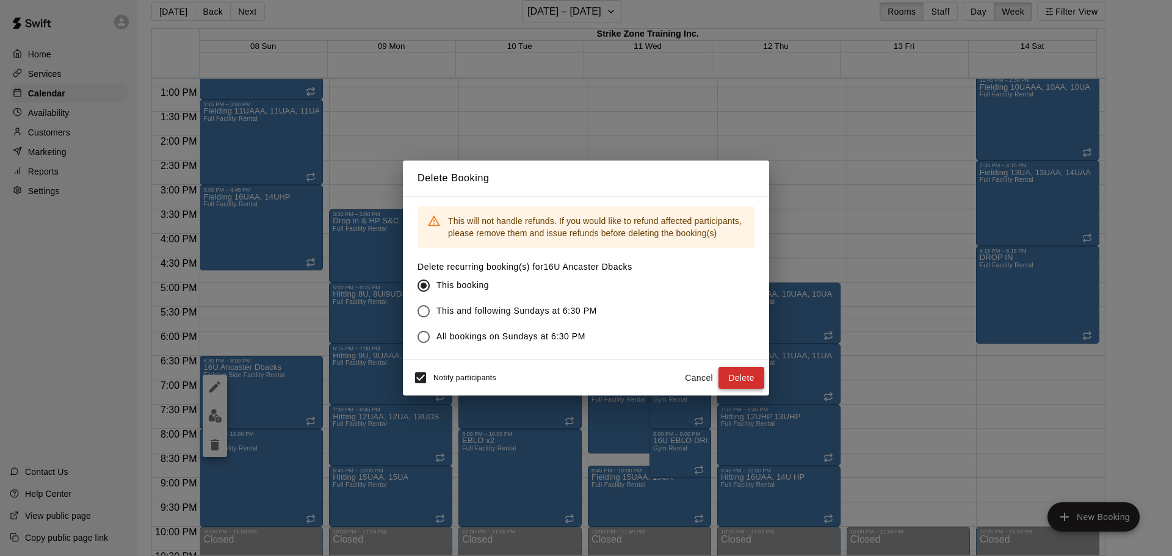
click at [722, 380] on button "Delete" at bounding box center [741, 378] width 46 height 23
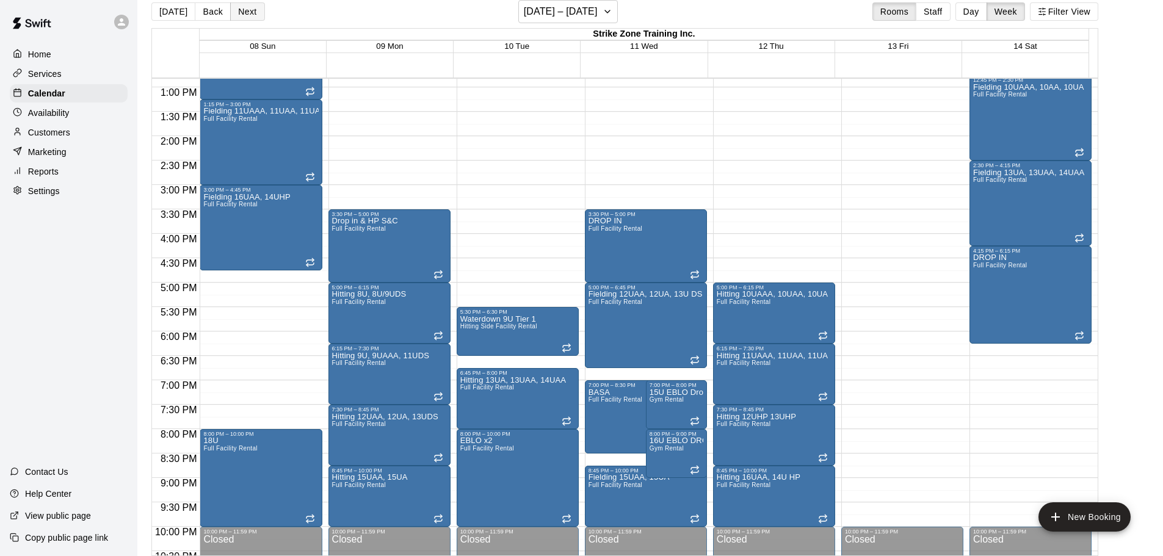
click at [249, 12] on button "Next" at bounding box center [247, 11] width 34 height 18
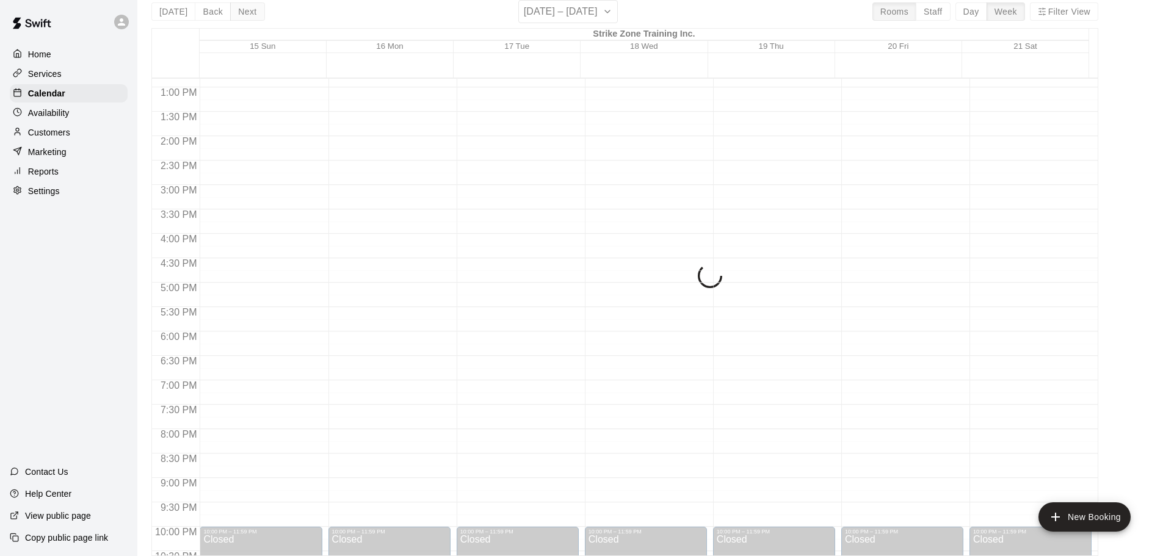
click at [249, 12] on div "[DATE] Back Next [DATE] – [DATE] Rooms Staff Day Week Filter View Strike Zone T…" at bounding box center [624, 278] width 947 height 556
click at [249, 12] on button "Next" at bounding box center [247, 11] width 34 height 18
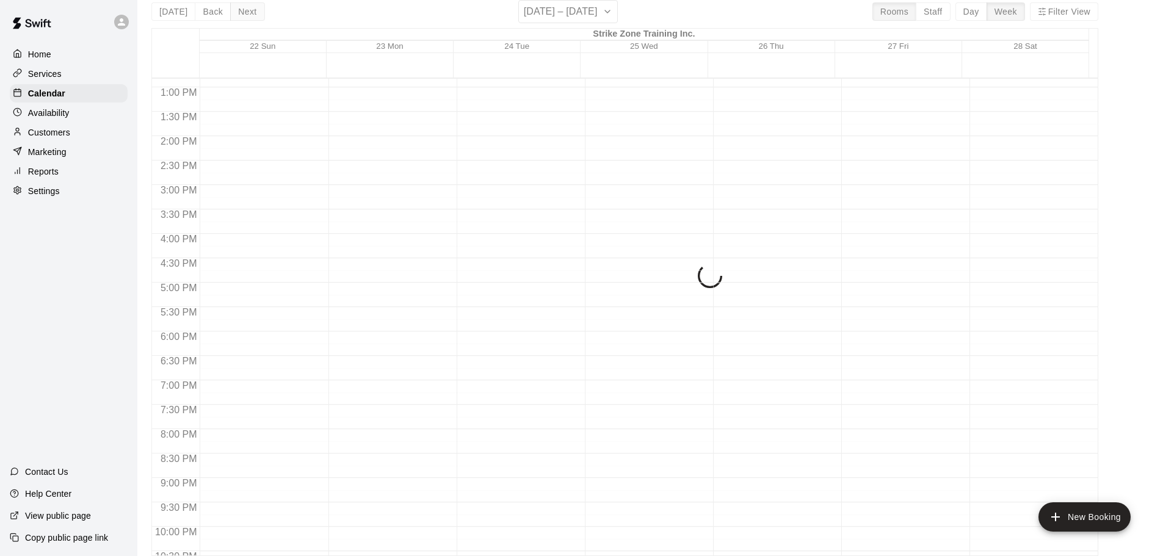
click at [249, 12] on div "[DATE] Back Next [DATE] – [DATE] Rooms Staff Day Week Filter View Strike Zone T…" at bounding box center [624, 278] width 947 height 556
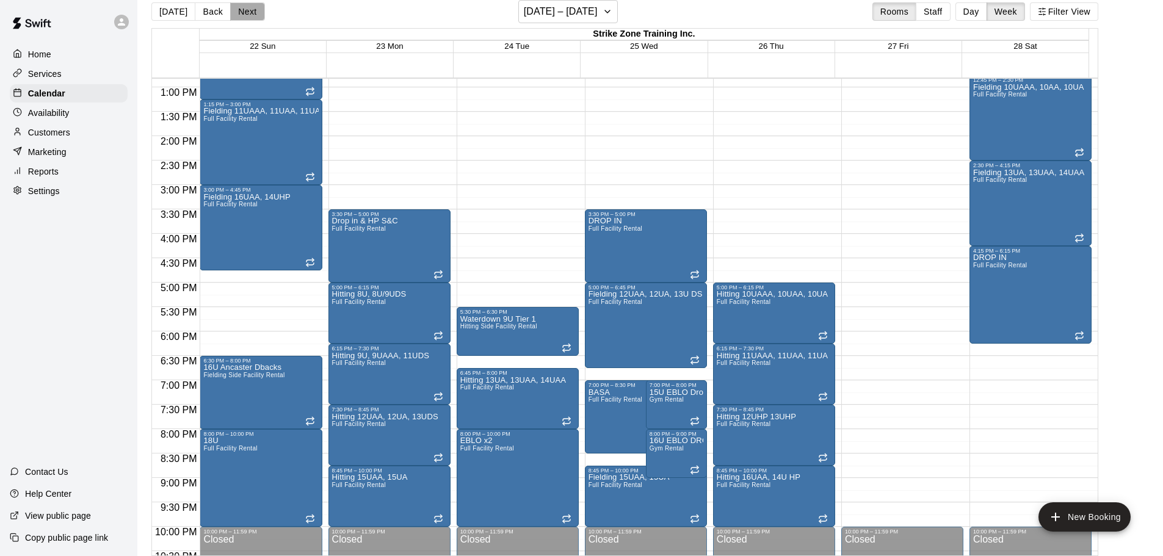
click at [249, 12] on button "Next" at bounding box center [247, 11] width 34 height 18
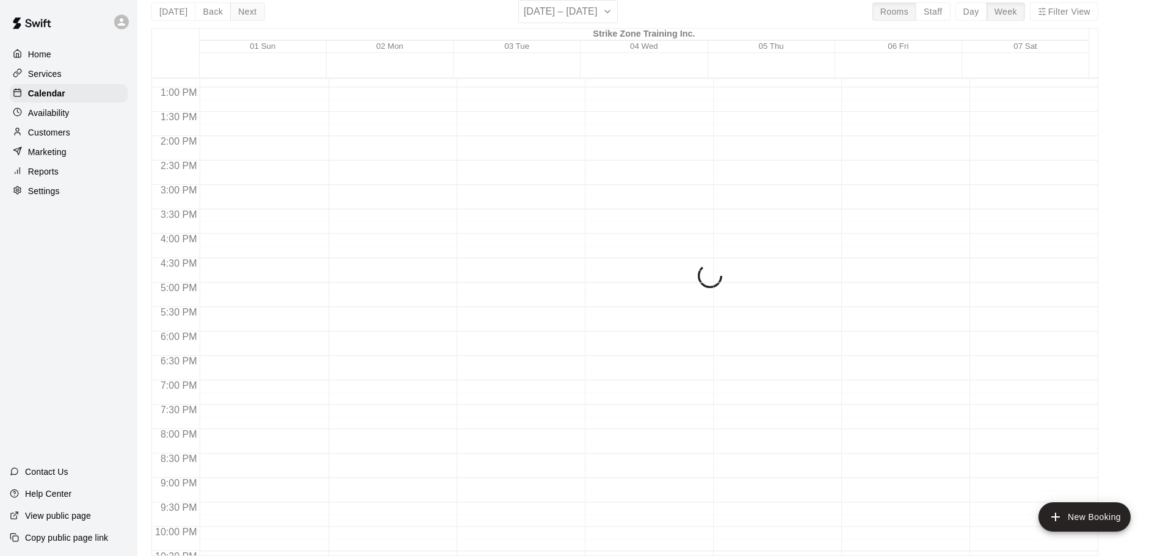
click at [249, 12] on div "[DATE] Back Next [DATE] – [DATE] Rooms Staff Day Week Filter View Strike Zone T…" at bounding box center [624, 278] width 947 height 556
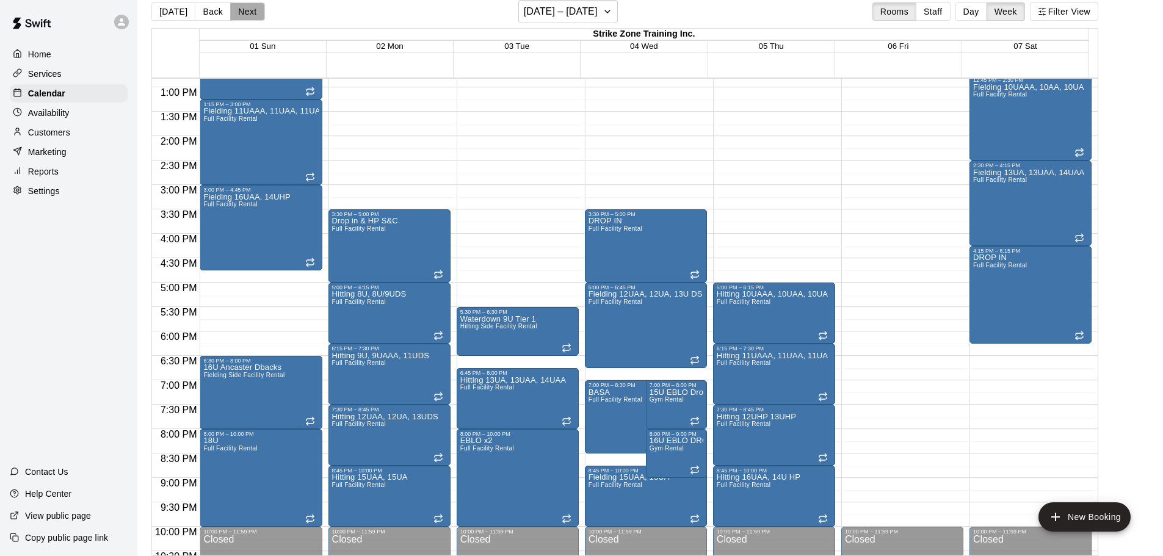
click at [249, 12] on button "Next" at bounding box center [247, 11] width 34 height 18
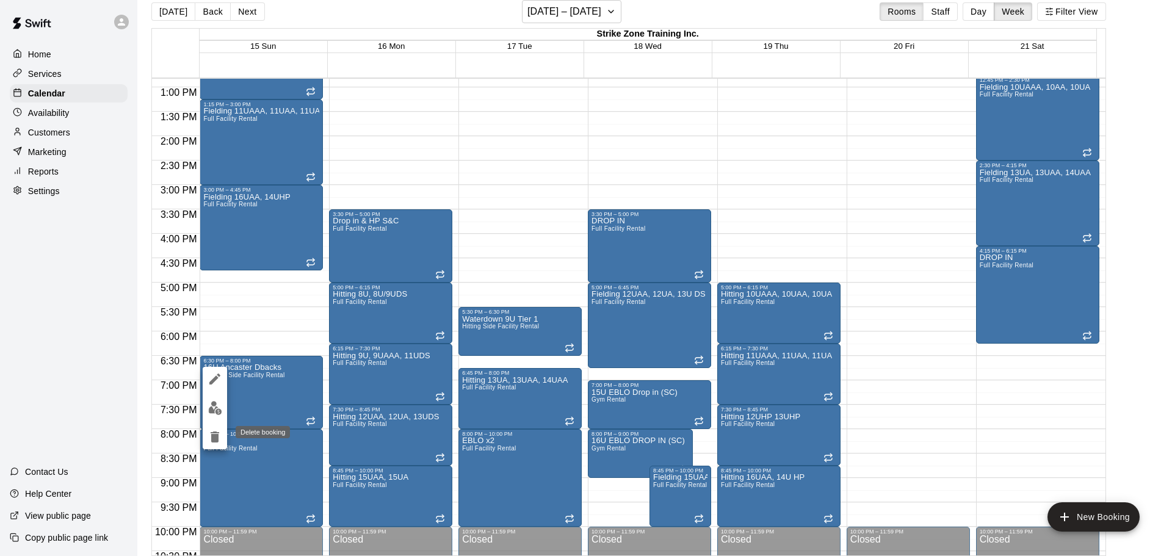
click at [215, 436] on icon "delete" at bounding box center [215, 437] width 9 height 11
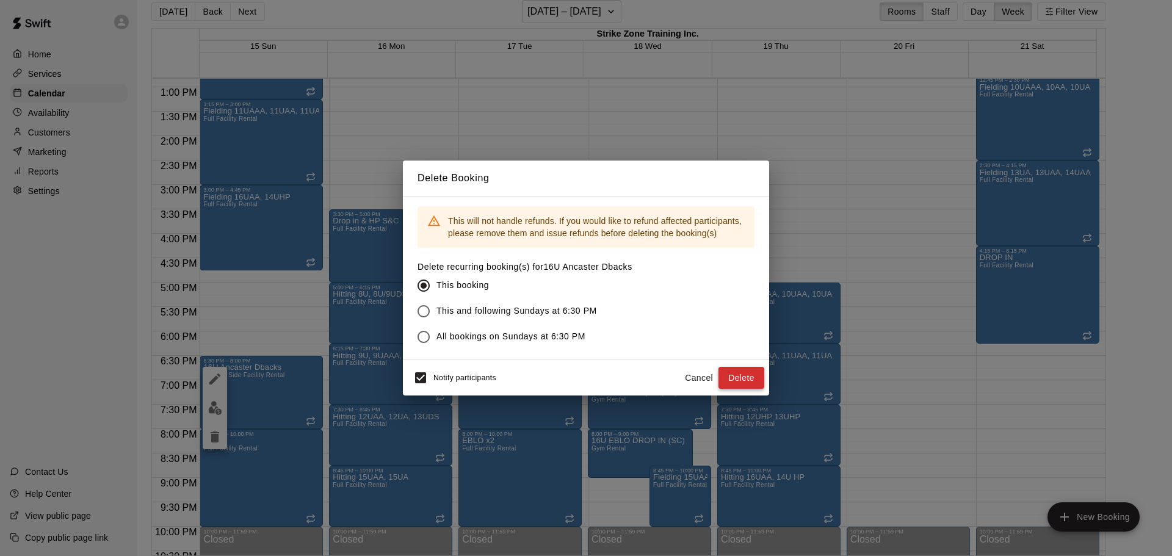
click at [731, 375] on button "Delete" at bounding box center [741, 378] width 46 height 23
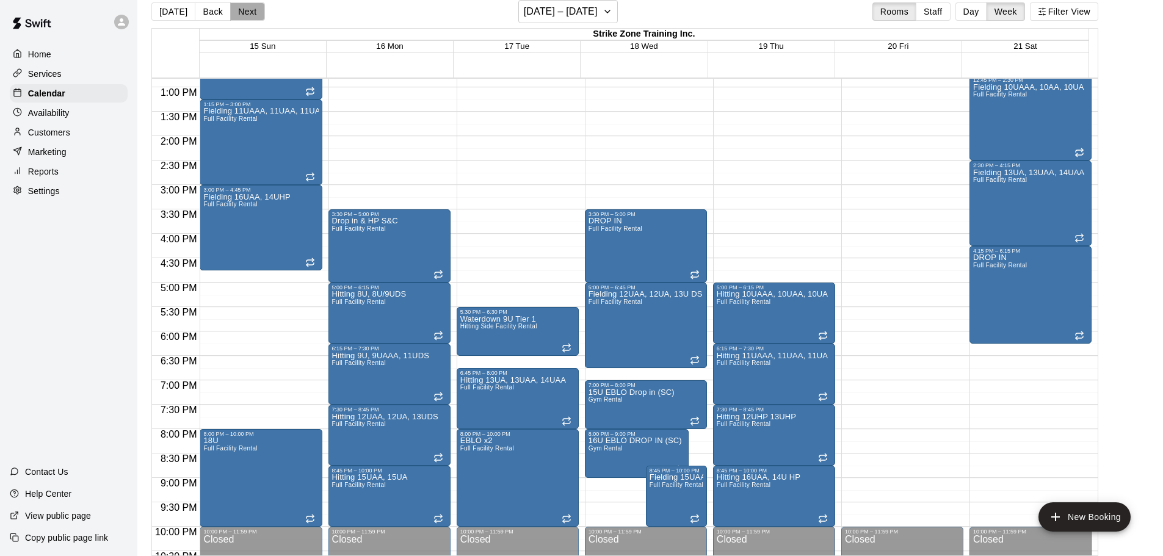
click at [243, 6] on button "Next" at bounding box center [247, 11] width 34 height 18
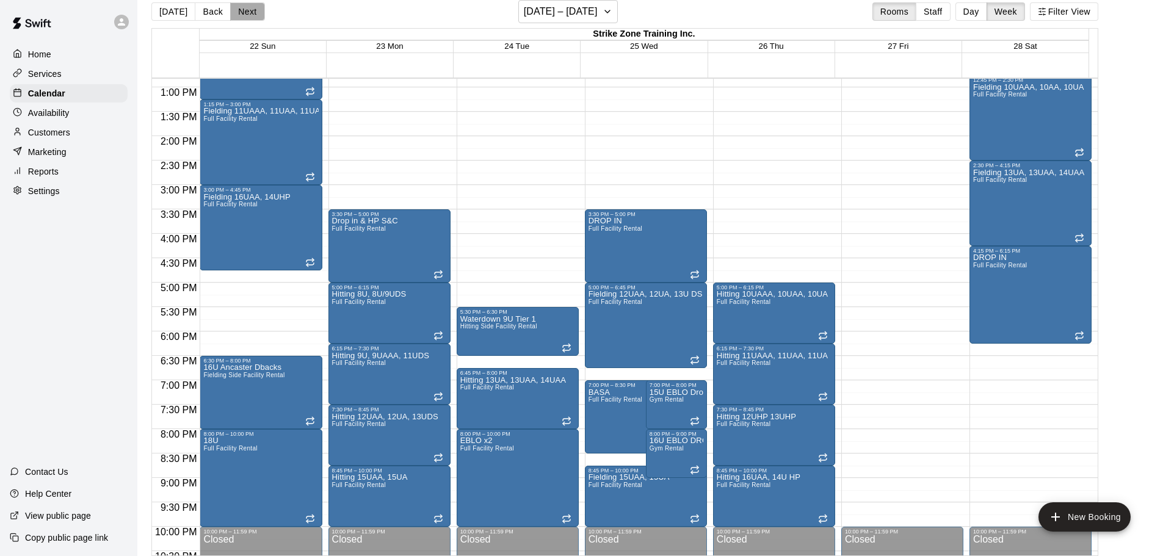
click at [243, 6] on button "Next" at bounding box center [247, 11] width 34 height 18
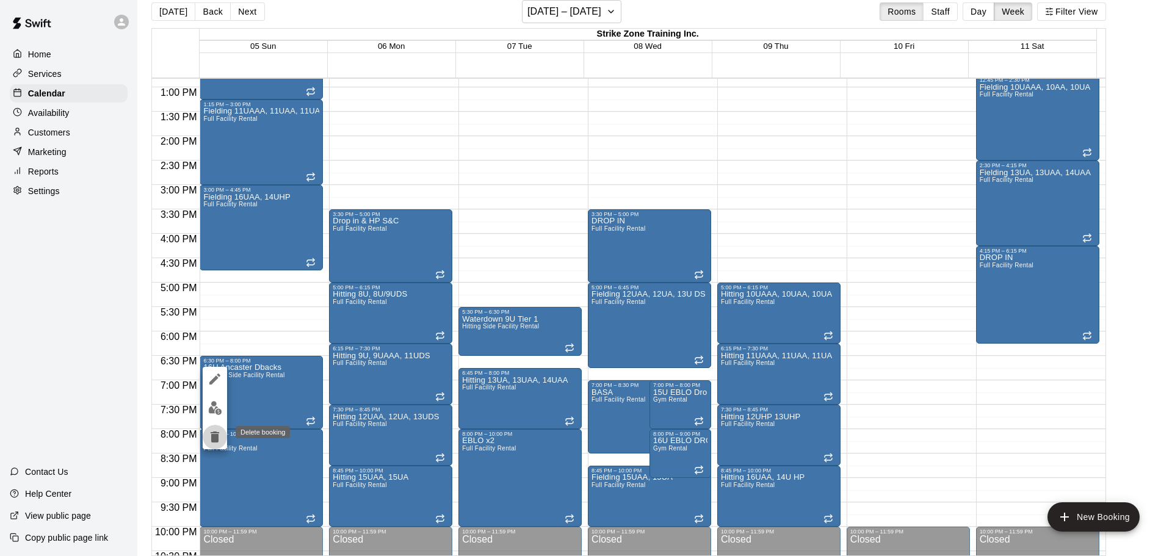
click at [210, 440] on icon "delete" at bounding box center [215, 437] width 15 height 15
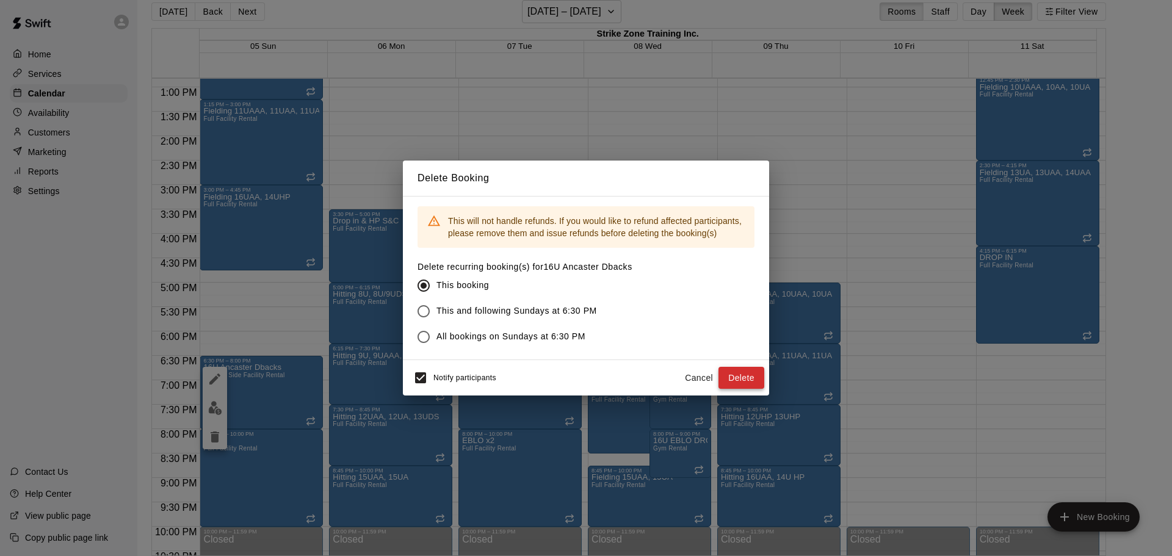
click at [743, 379] on button "Delete" at bounding box center [741, 378] width 46 height 23
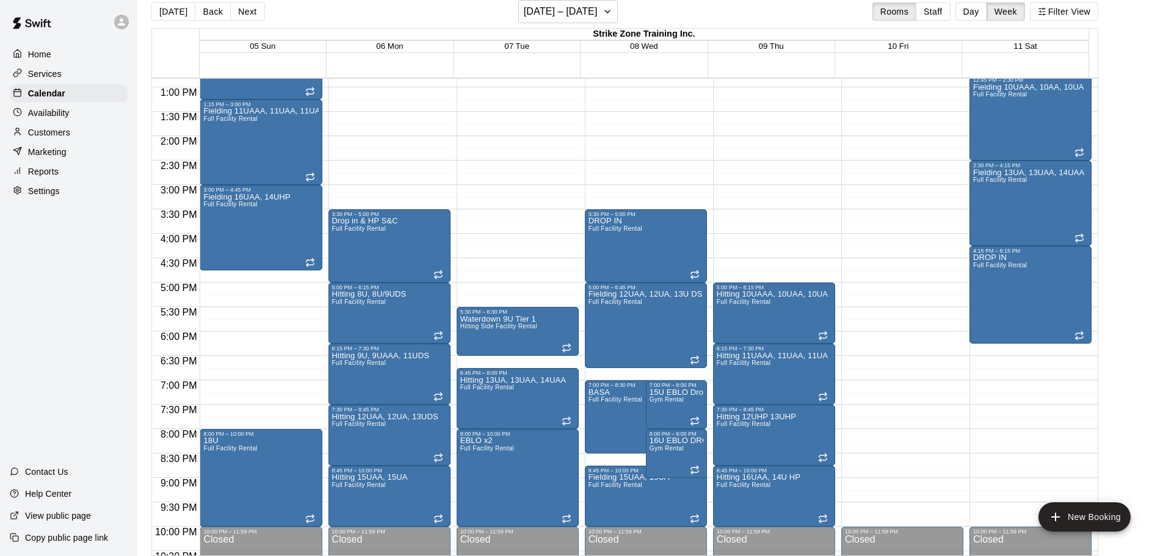
click at [239, 15] on button "Next" at bounding box center [247, 11] width 34 height 18
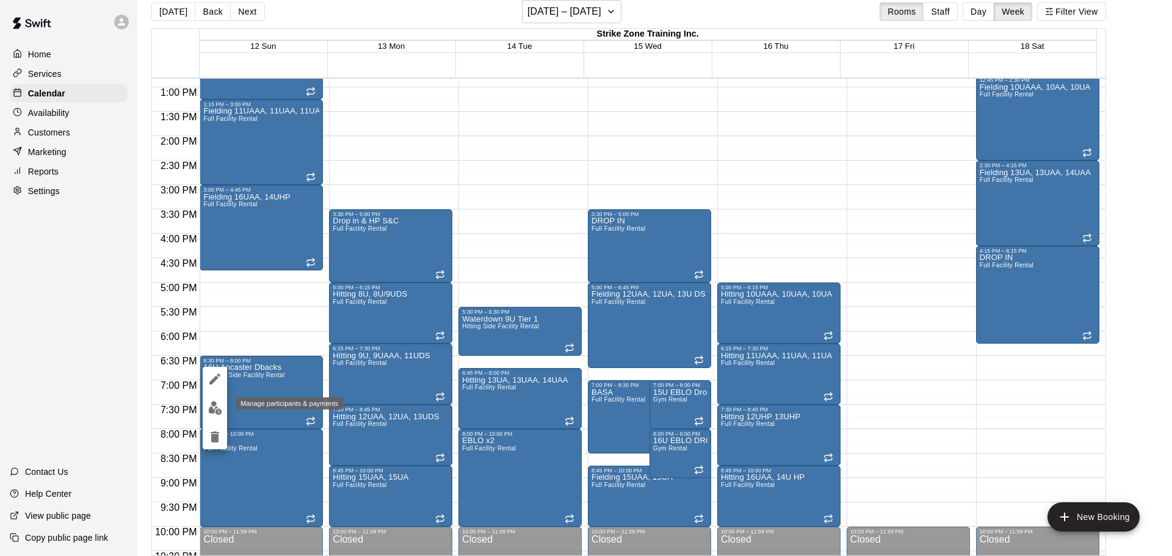
click at [212, 408] on img "edit" at bounding box center [215, 408] width 14 height 14
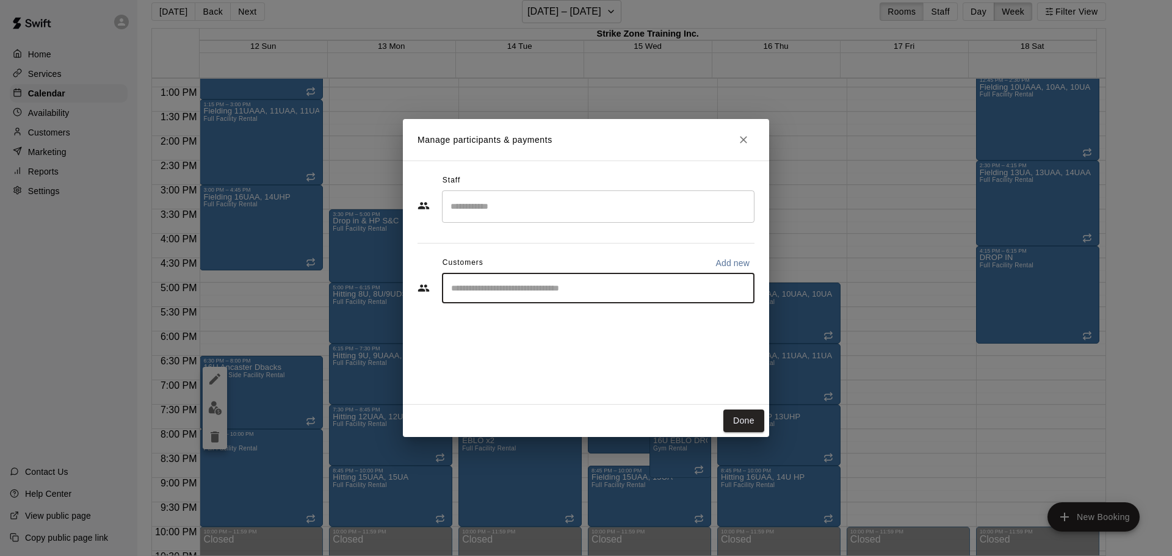
click at [479, 294] on input "Start typing to search customers..." at bounding box center [598, 288] width 302 height 12
type input "*"
type input "****"
click at [748, 258] on p "Add new" at bounding box center [732, 263] width 34 height 12
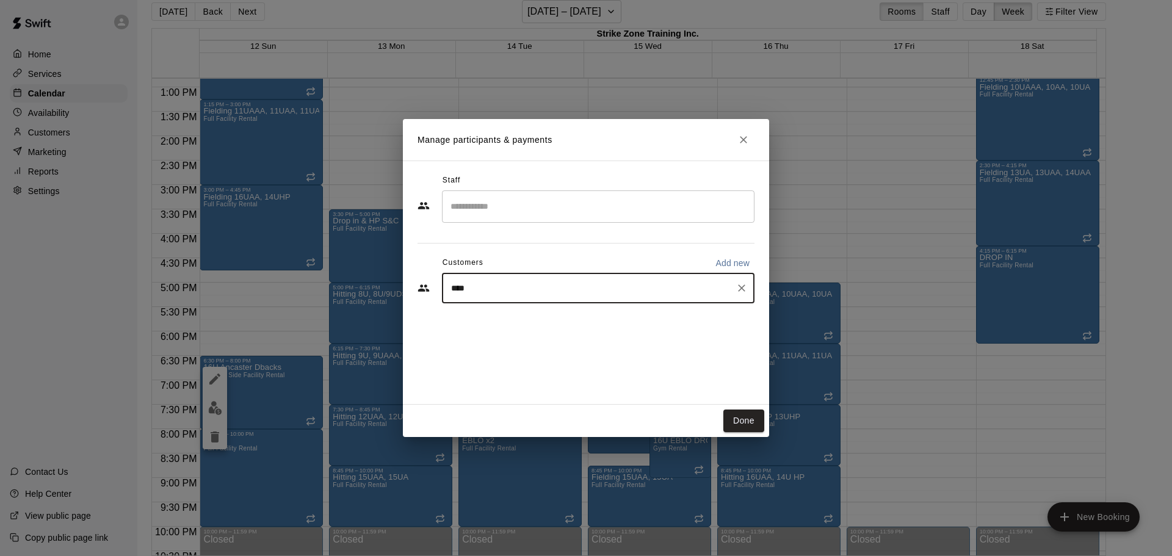
select select "**"
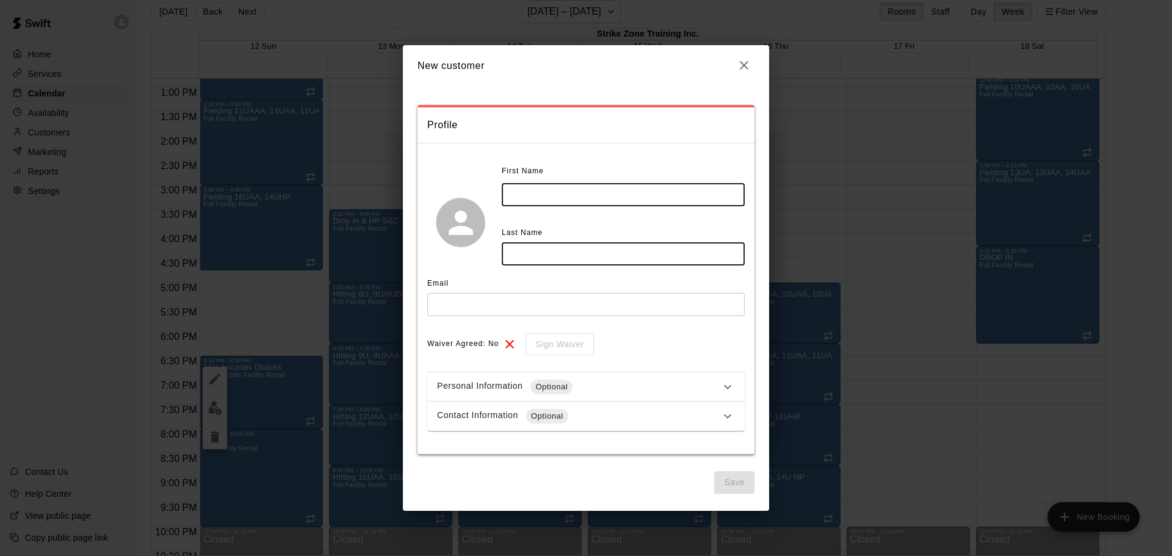
click at [596, 194] on input "text" at bounding box center [623, 194] width 243 height 23
type input "*****"
type input "**********"
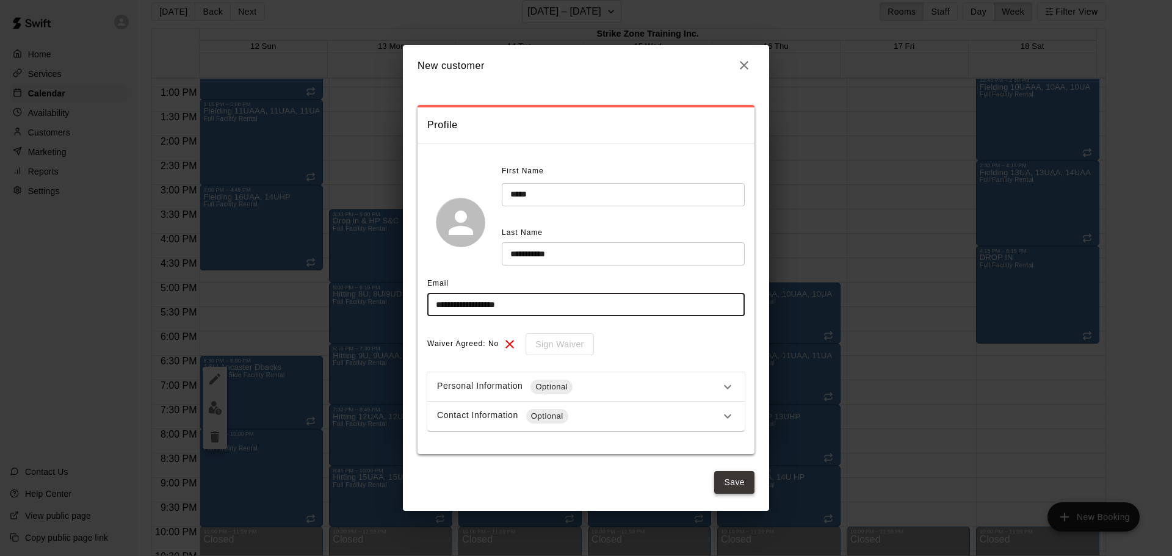
type input "**********"
click at [742, 481] on button "Save" at bounding box center [734, 482] width 40 height 23
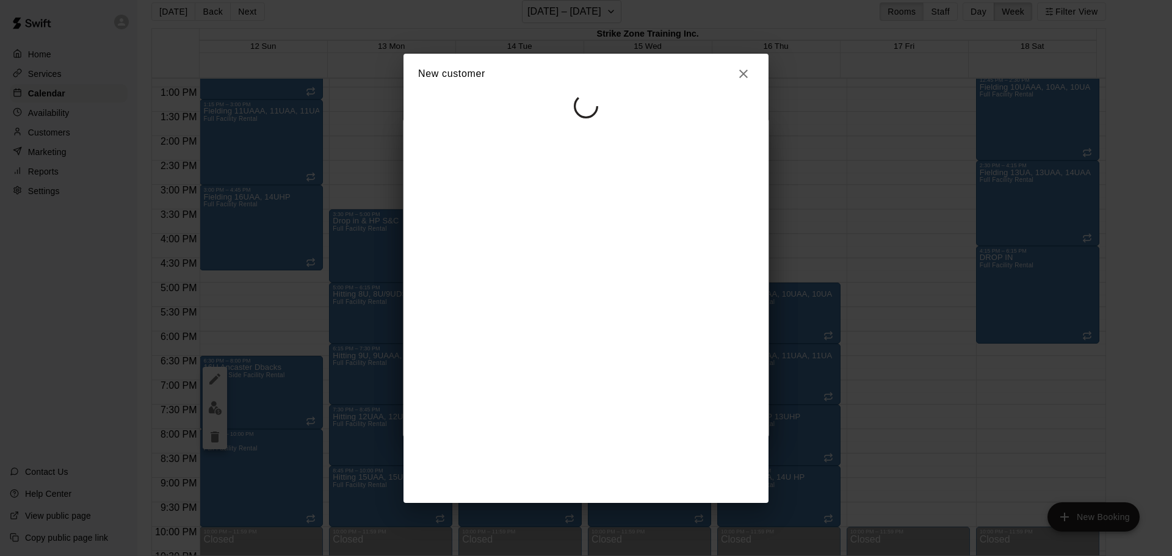
select select "**"
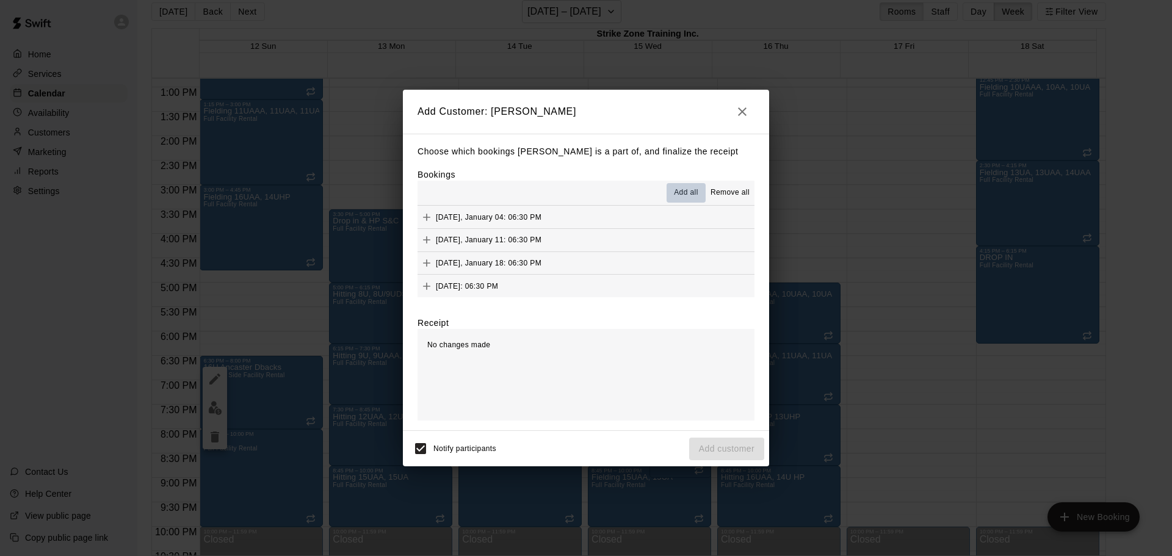
click at [691, 192] on span "Add all" at bounding box center [686, 193] width 24 height 12
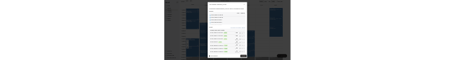
scroll to position [61, 0]
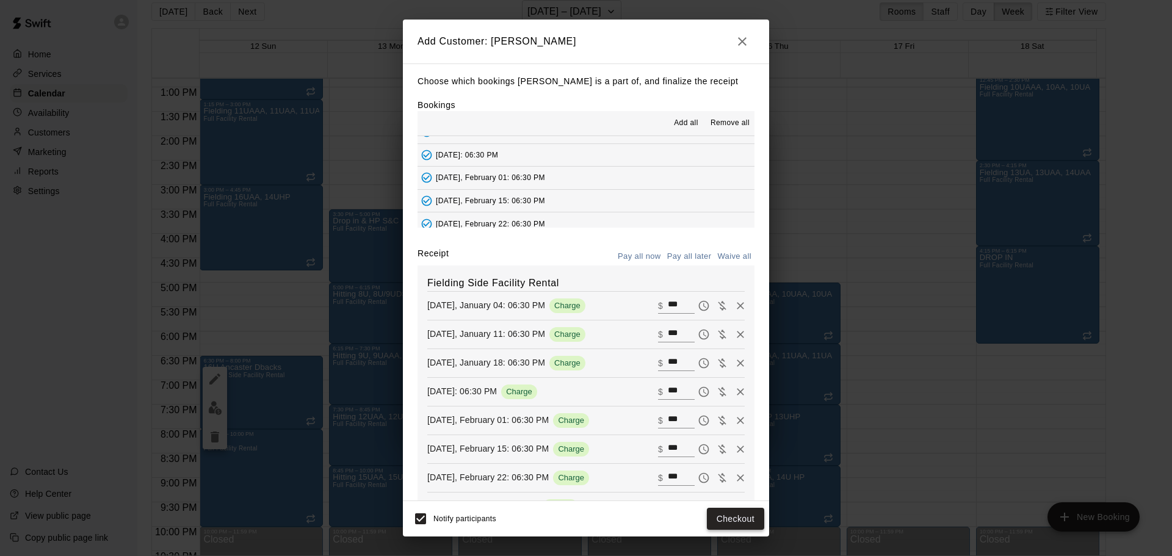
click at [736, 521] on button "Checkout" at bounding box center [735, 519] width 57 height 23
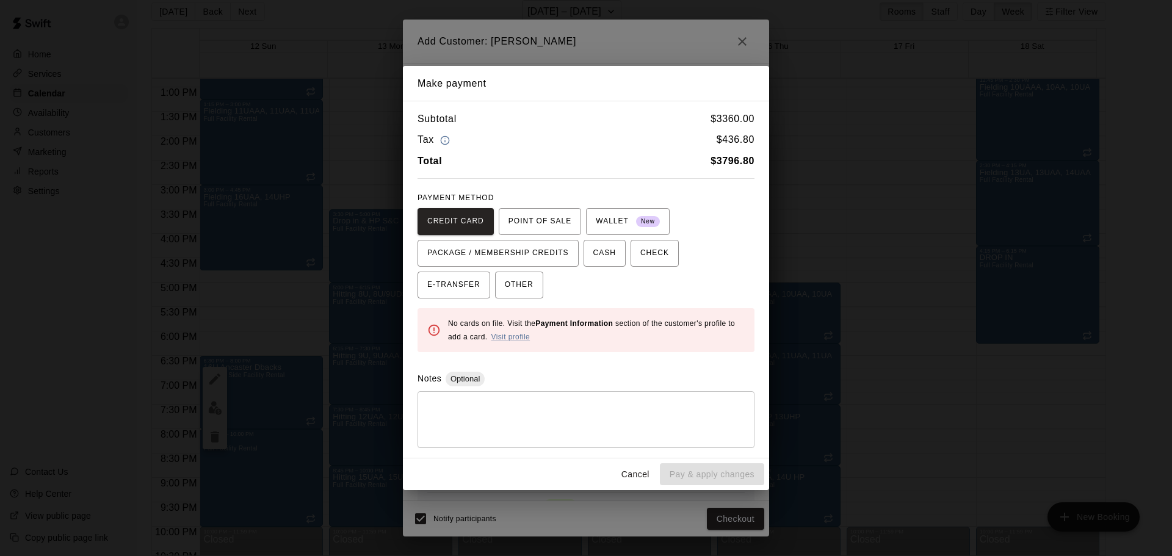
drag, startPoint x: 642, startPoint y: 476, endPoint x: 649, endPoint y: 446, distance: 30.8
click at [641, 476] on button "Cancel" at bounding box center [635, 474] width 39 height 23
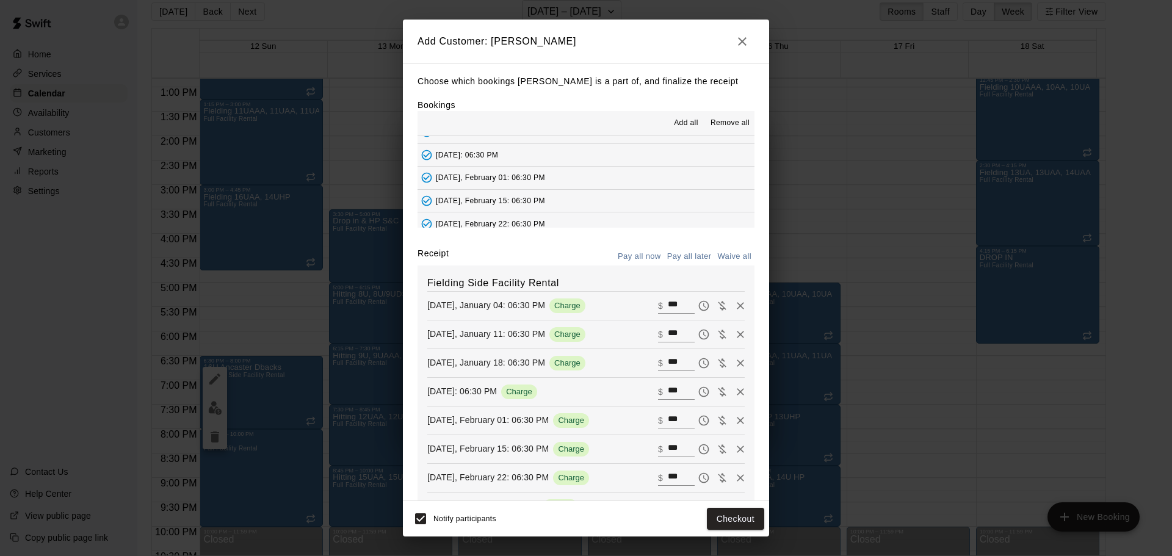
click at [670, 313] on input "***" at bounding box center [681, 306] width 27 height 16
click at [668, 303] on input "***" at bounding box center [681, 306] width 27 height 16
click at [728, 253] on button "Waive all" at bounding box center [734, 256] width 40 height 19
type input "*"
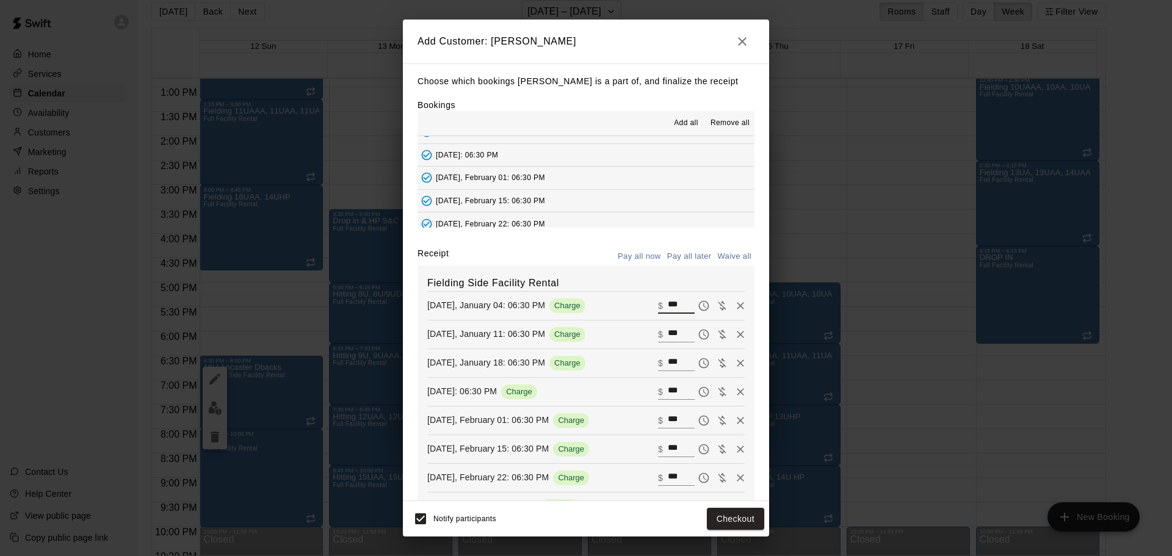
type input "*"
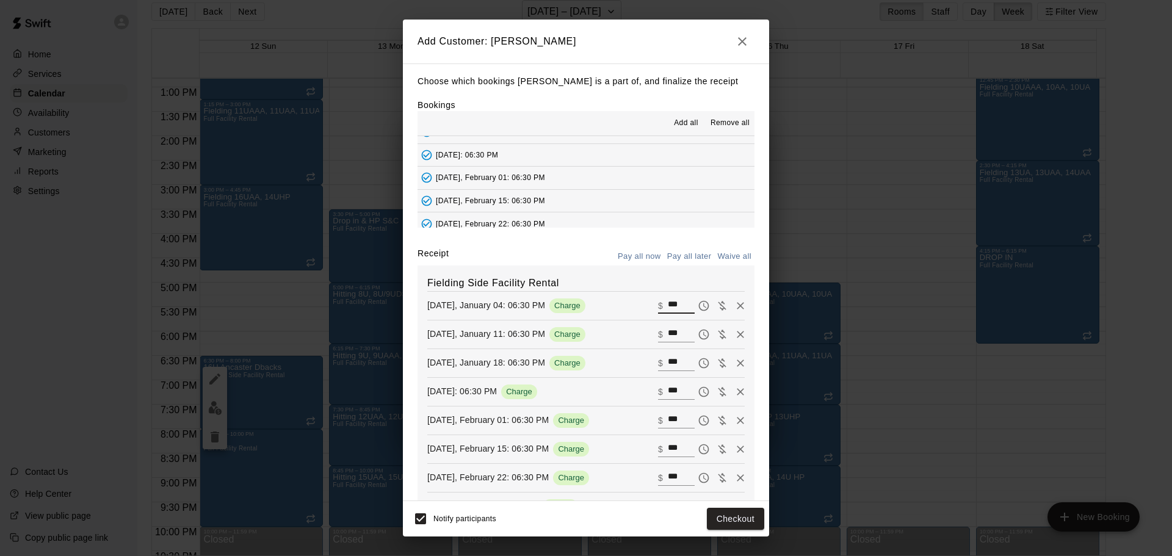
type input "*"
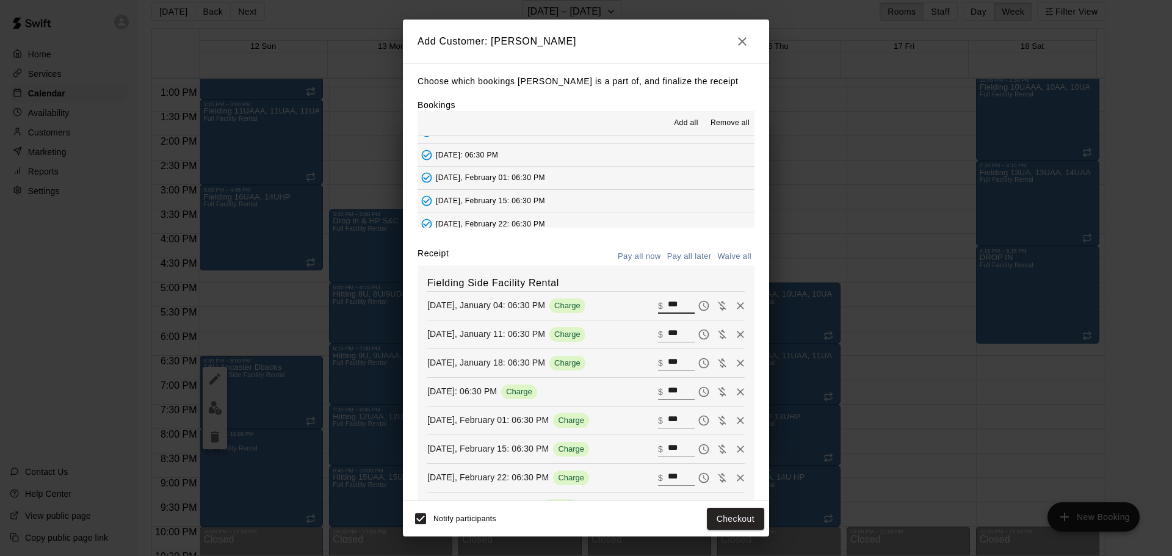
type input "*"
click at [729, 516] on button "Add customer" at bounding box center [726, 519] width 75 height 23
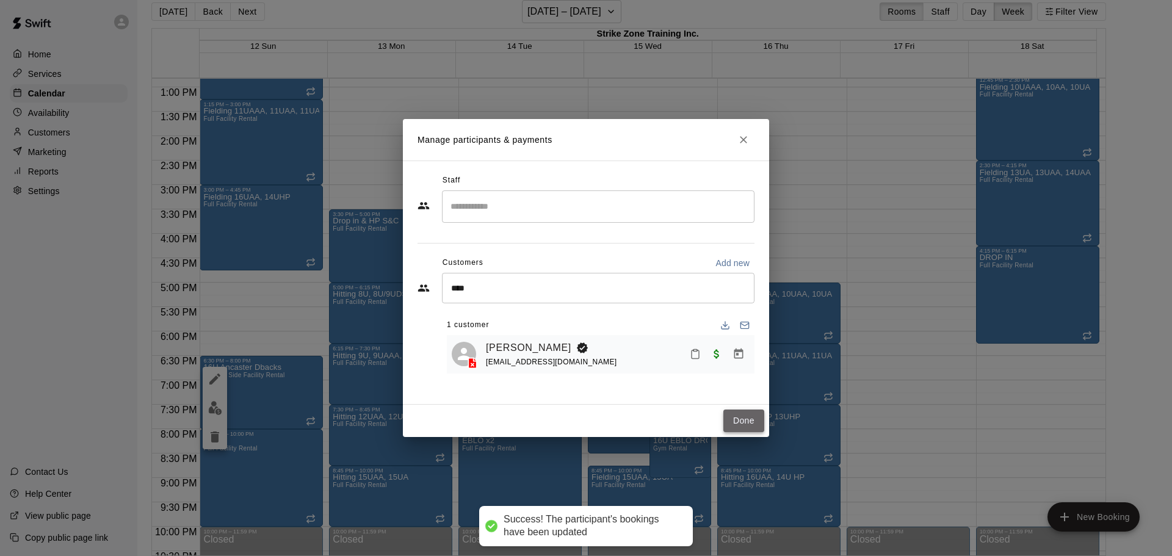
click at [736, 417] on button "Done" at bounding box center [743, 421] width 41 height 23
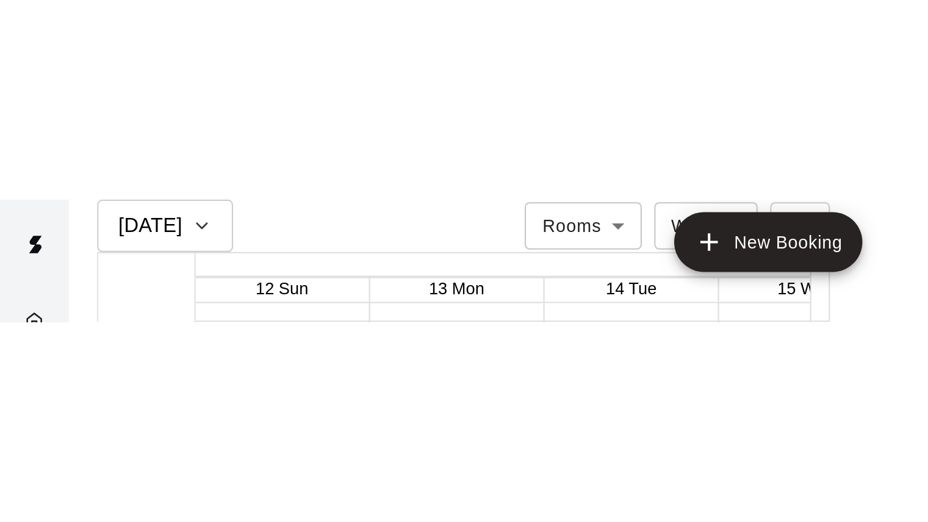
scroll to position [626, 0]
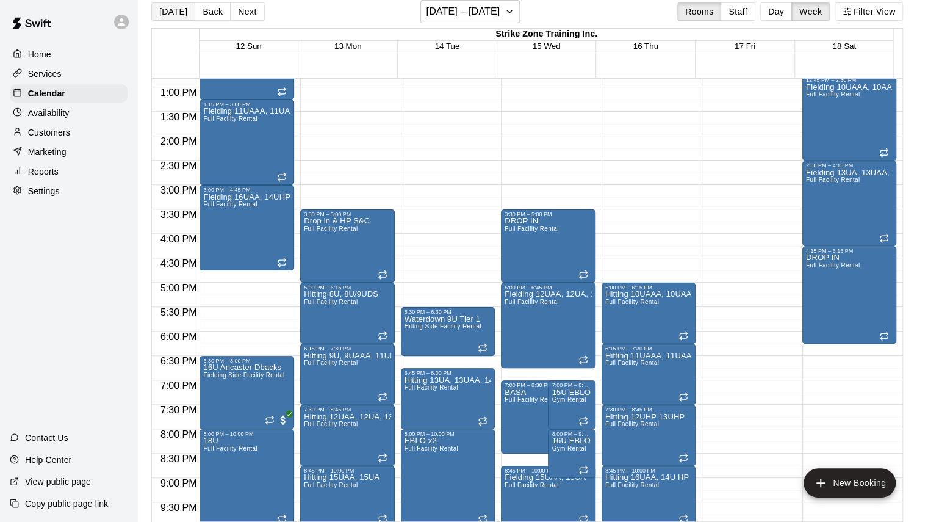
click at [184, 14] on button "[DATE]" at bounding box center [173, 11] width 44 height 18
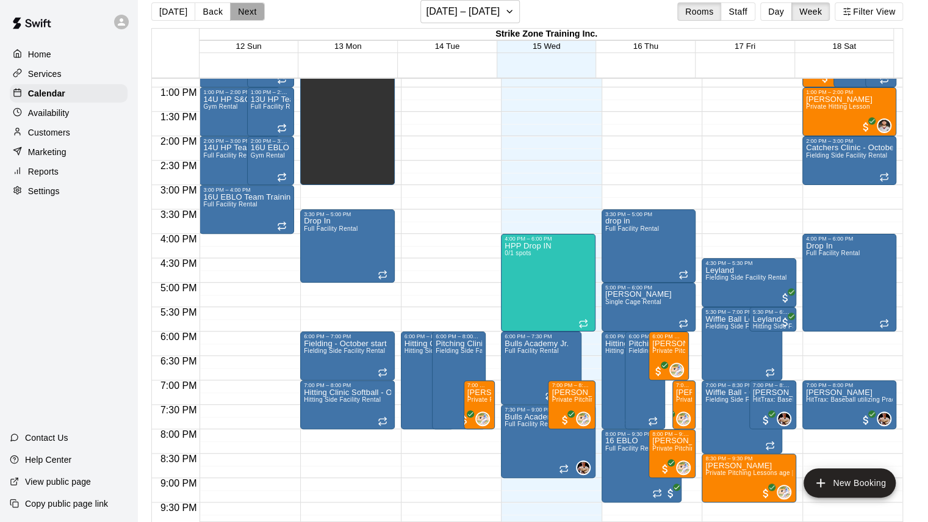
click at [249, 4] on button "Next" at bounding box center [247, 11] width 34 height 18
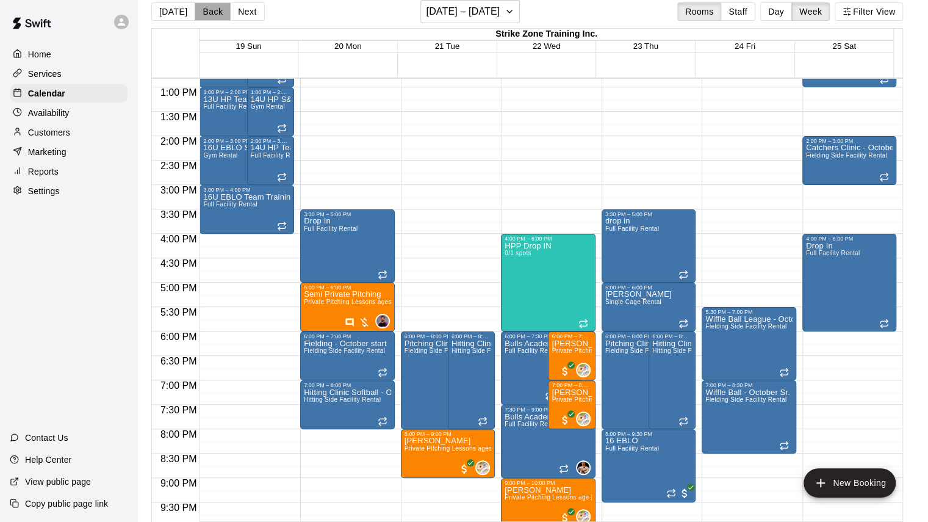
click at [212, 17] on button "Back" at bounding box center [213, 11] width 36 height 18
